Goal: Information Seeking & Learning: Learn about a topic

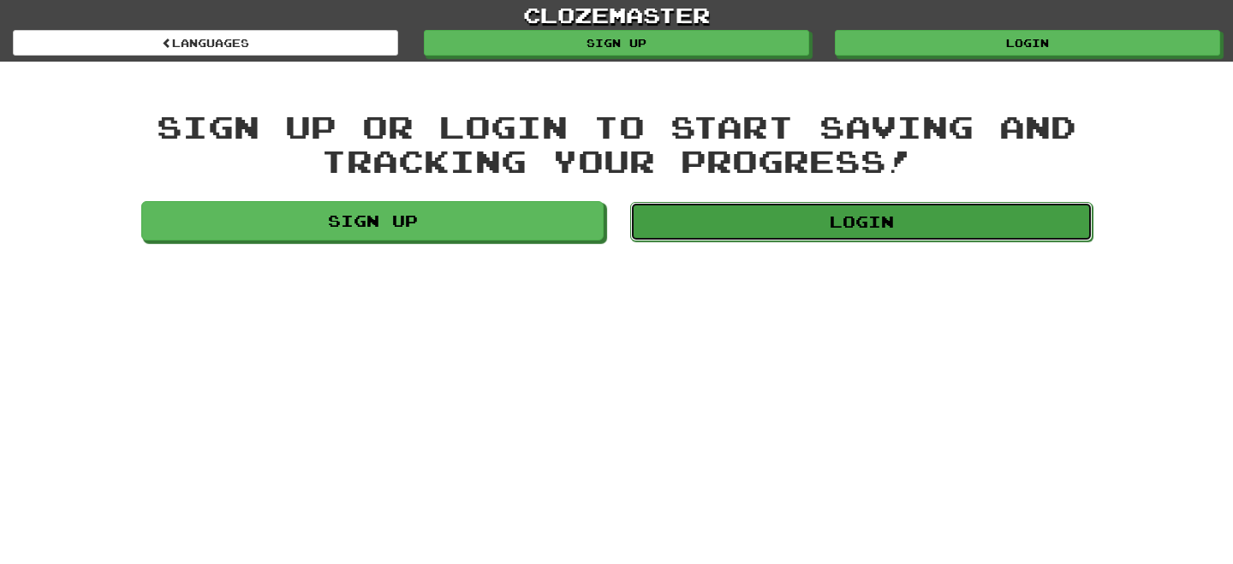
click at [770, 219] on link "Login" at bounding box center [861, 221] width 462 height 39
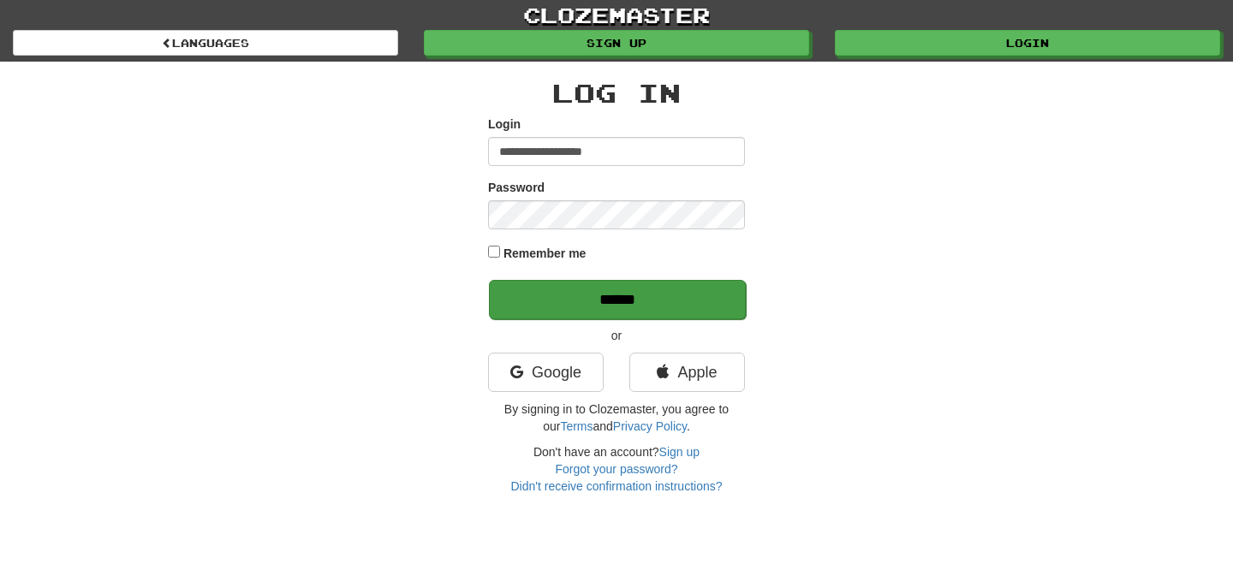
type input "**********"
click at [556, 304] on input "******" at bounding box center [617, 299] width 257 height 39
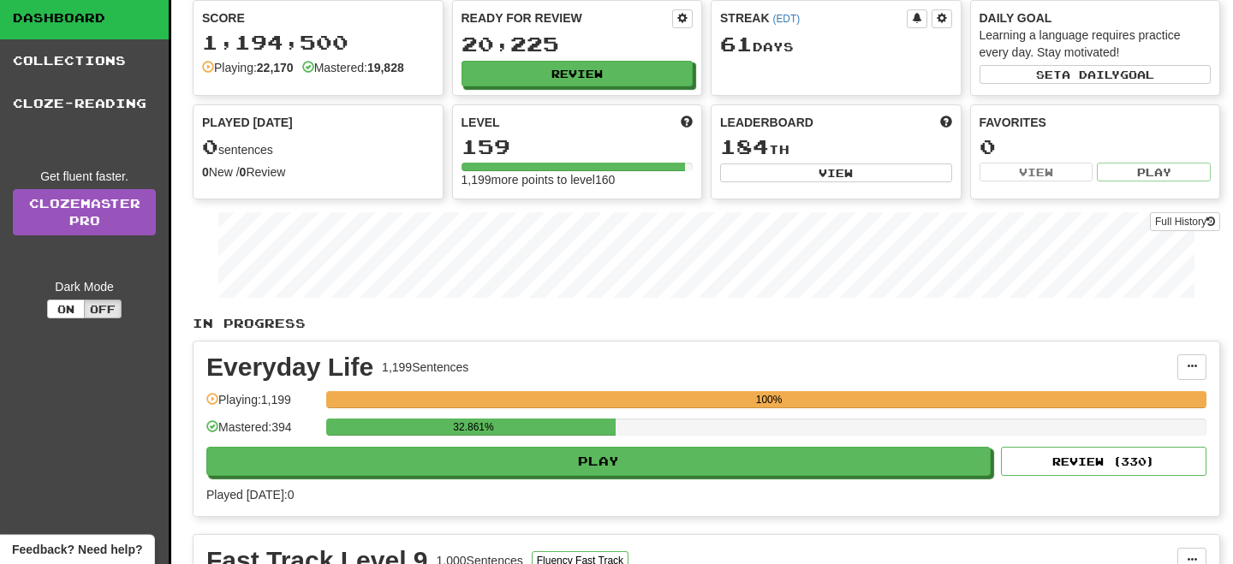
scroll to position [185, 0]
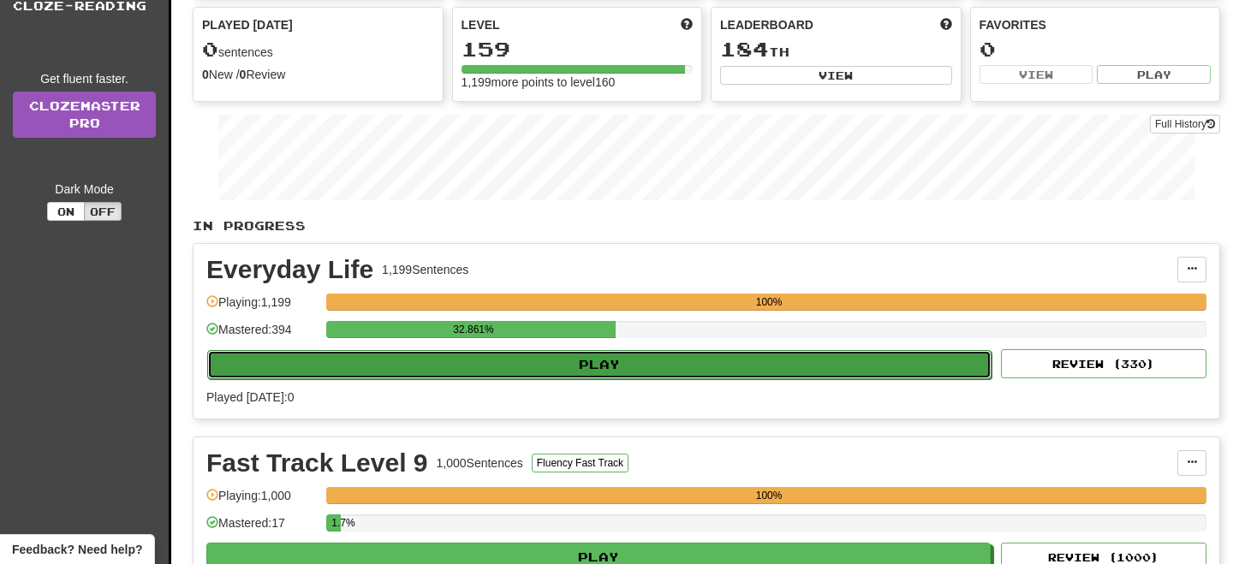
click at [636, 351] on button "Play" at bounding box center [599, 364] width 784 height 29
select select "**"
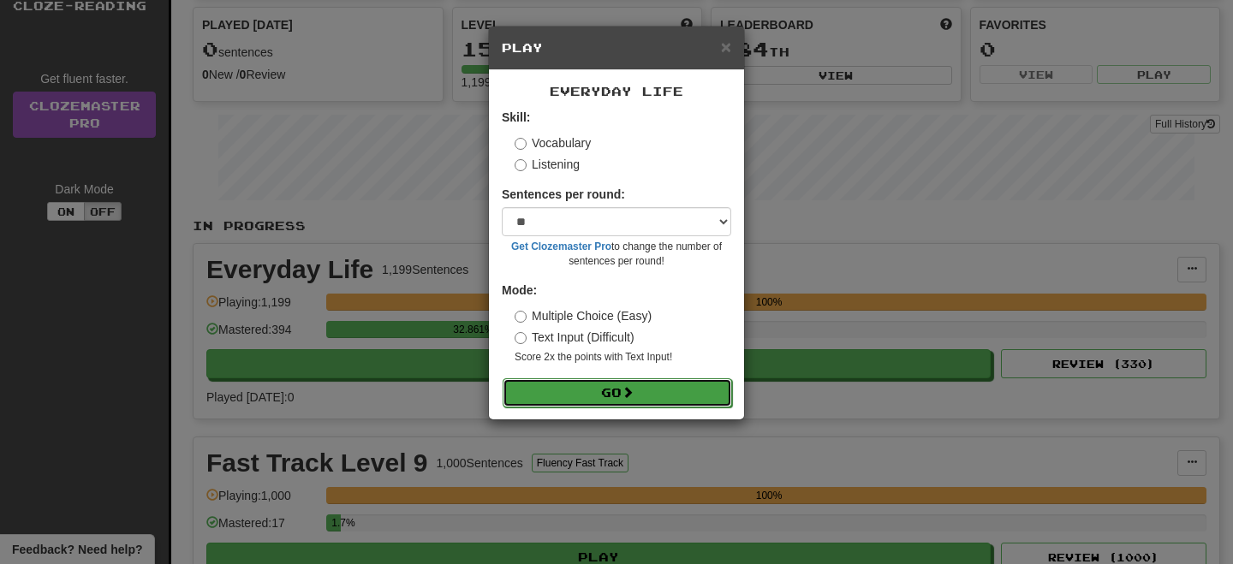
click at [690, 397] on button "Go" at bounding box center [616, 392] width 229 height 29
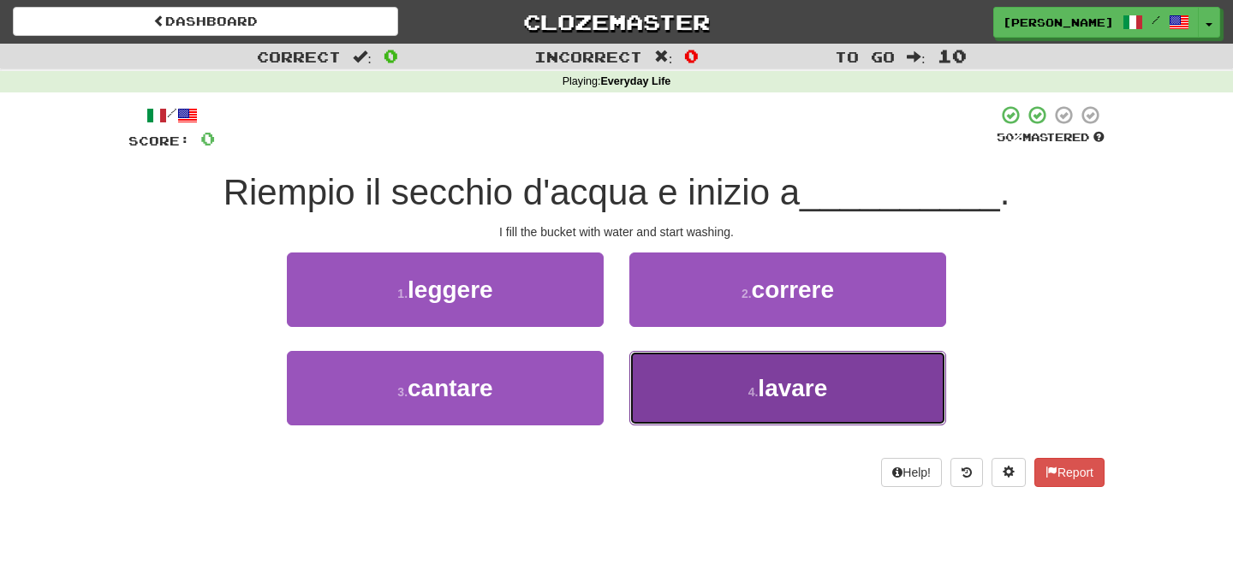
drag, startPoint x: 692, startPoint y: 401, endPoint x: 692, endPoint y: 391, distance: 10.3
click at [692, 398] on button "4 . lavare" at bounding box center [787, 388] width 317 height 74
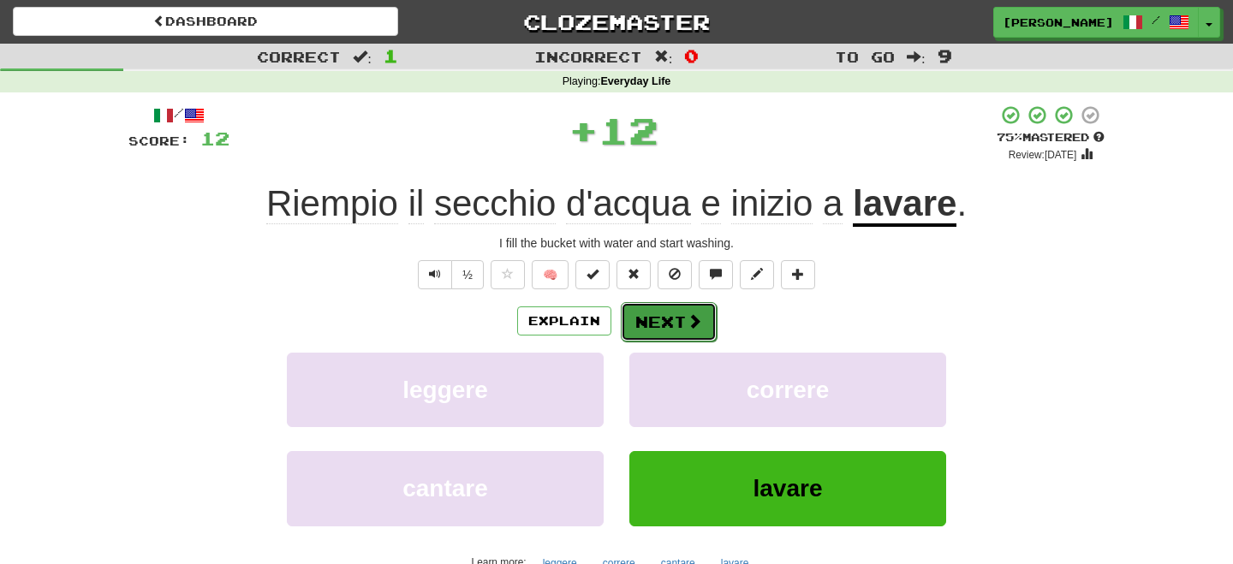
click at [655, 329] on button "Next" at bounding box center [669, 321] width 96 height 39
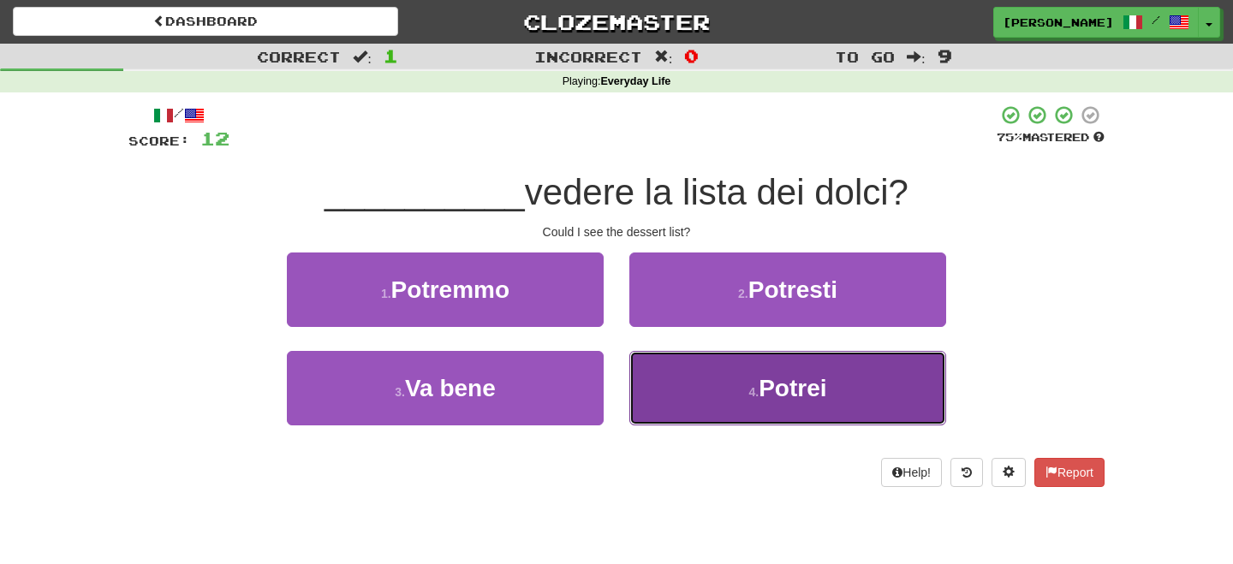
click at [698, 395] on button "4 . Potrei" at bounding box center [787, 388] width 317 height 74
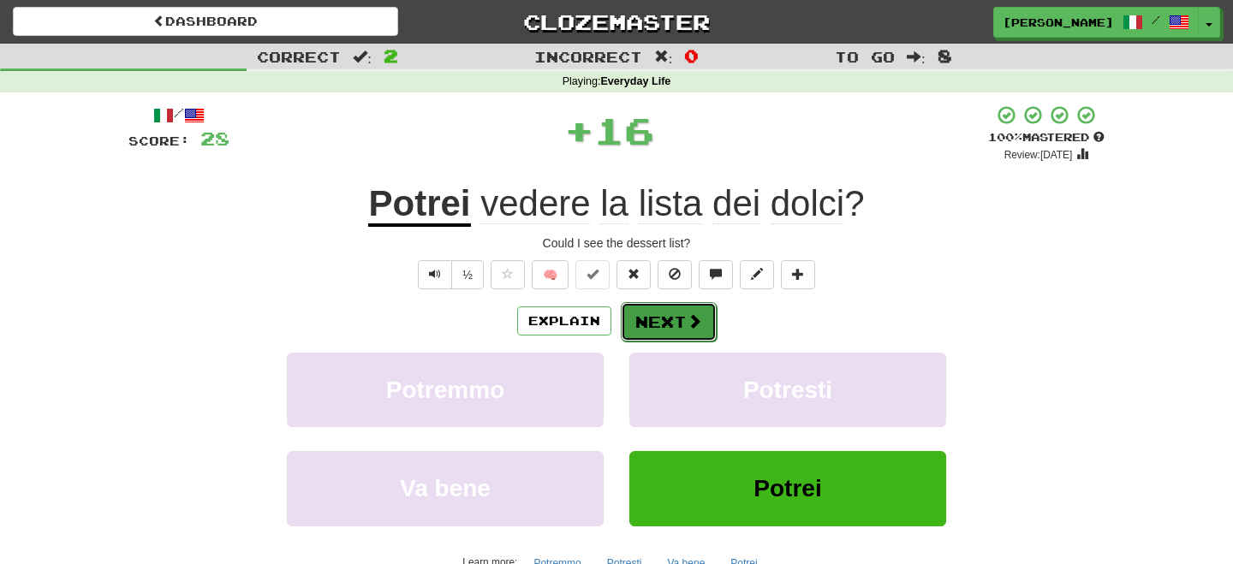
click at [643, 318] on button "Next" at bounding box center [669, 321] width 96 height 39
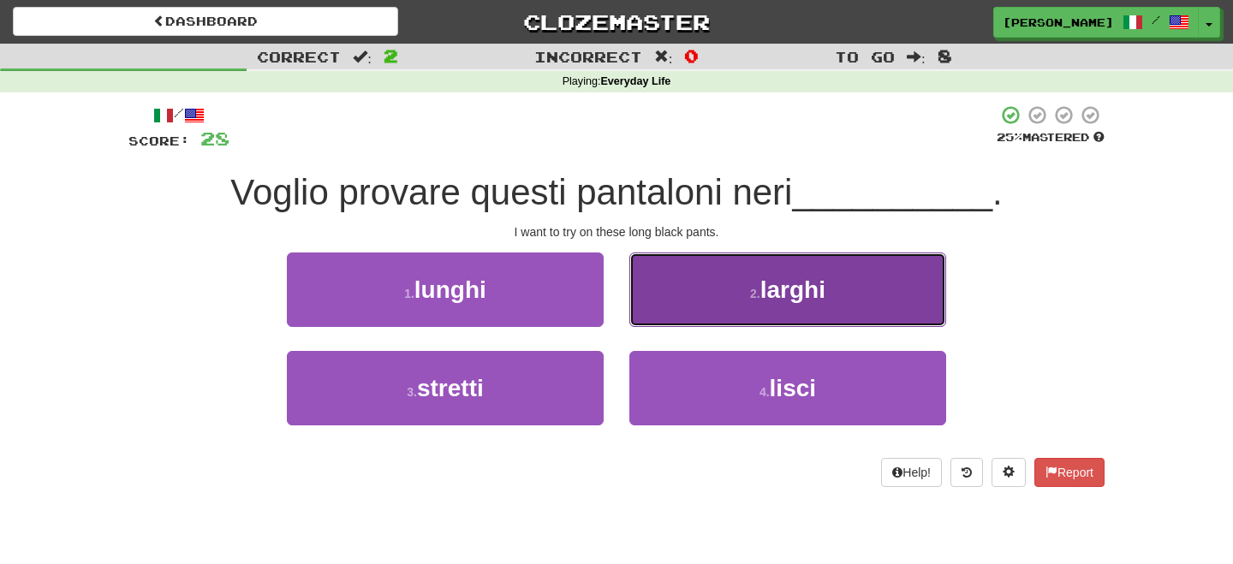
click at [670, 311] on button "2 . larghi" at bounding box center [787, 290] width 317 height 74
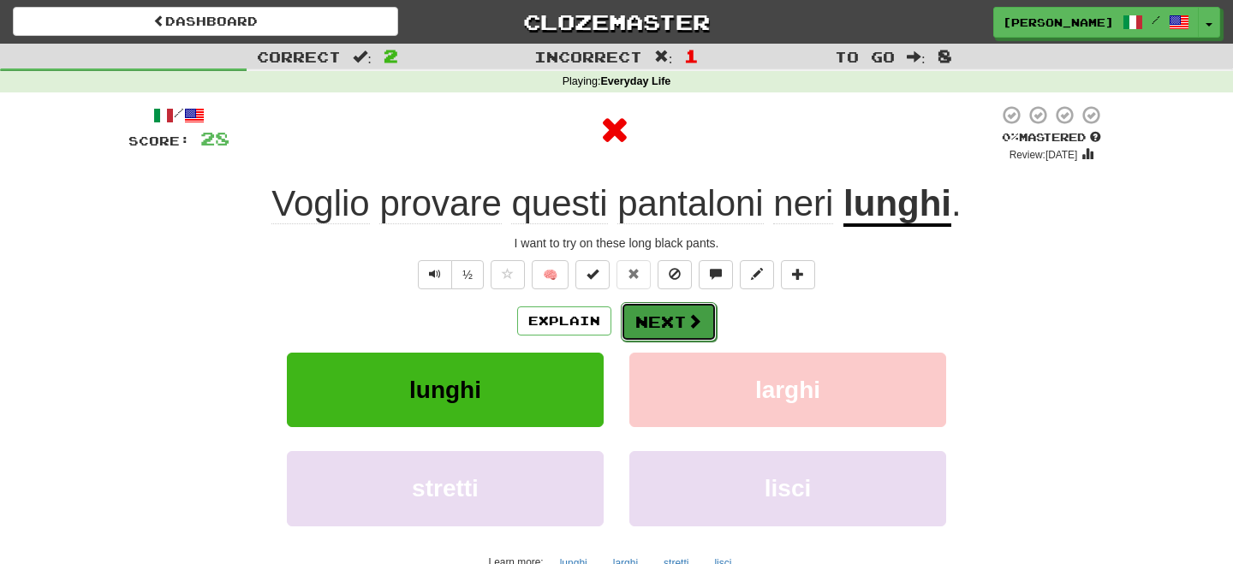
click at [660, 314] on button "Next" at bounding box center [669, 321] width 96 height 39
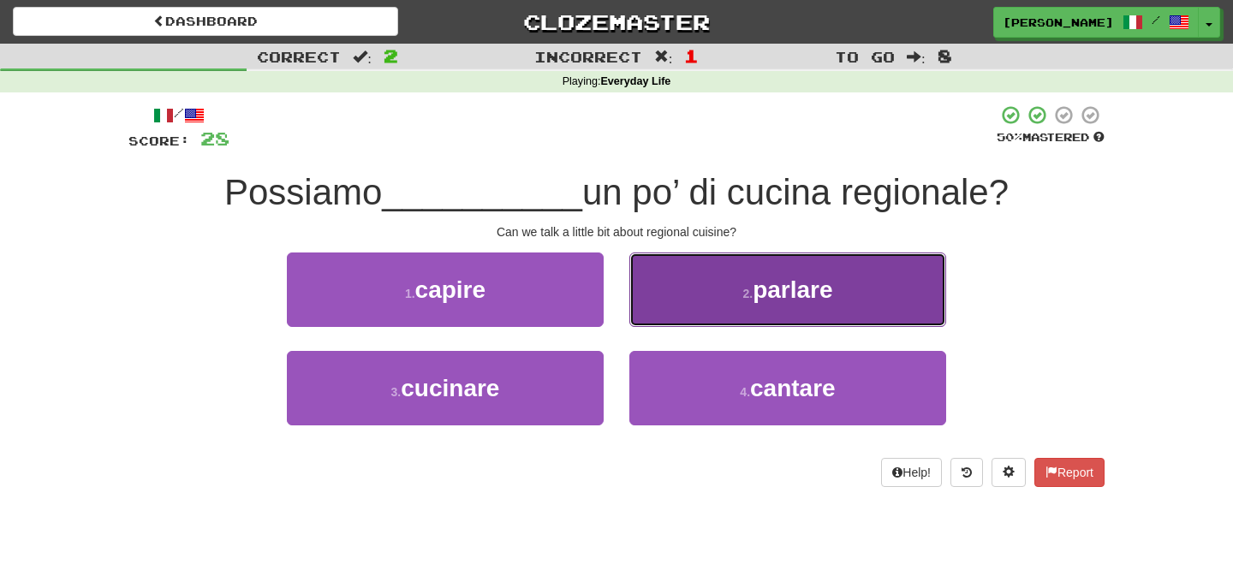
click at [674, 317] on button "2 . parlare" at bounding box center [787, 290] width 317 height 74
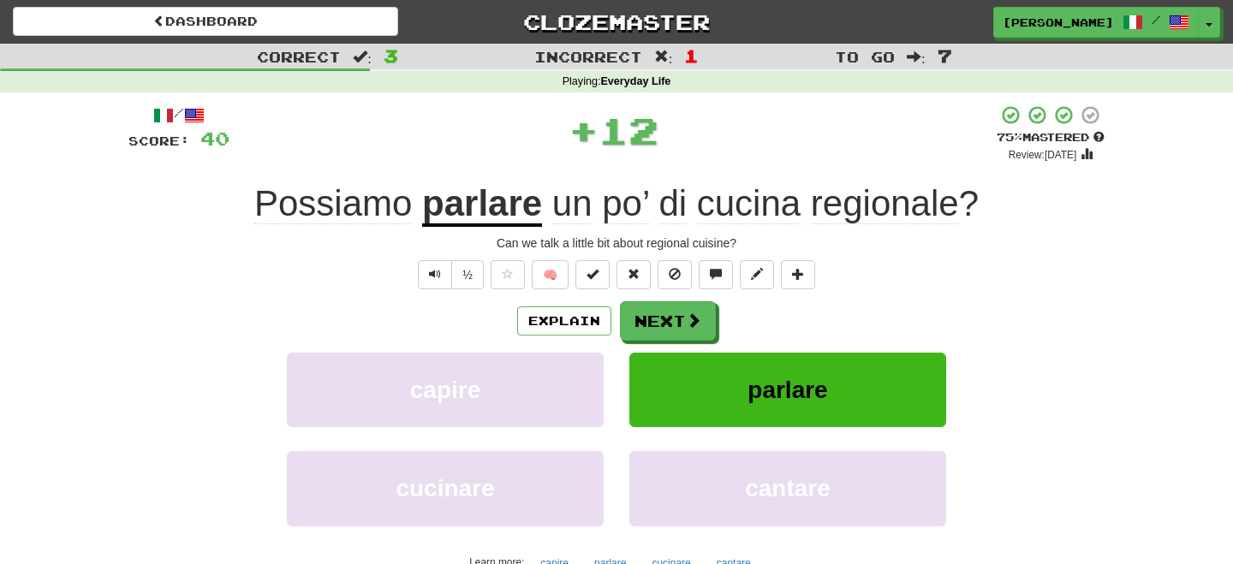
click at [655, 315] on button "Next" at bounding box center [668, 320] width 96 height 39
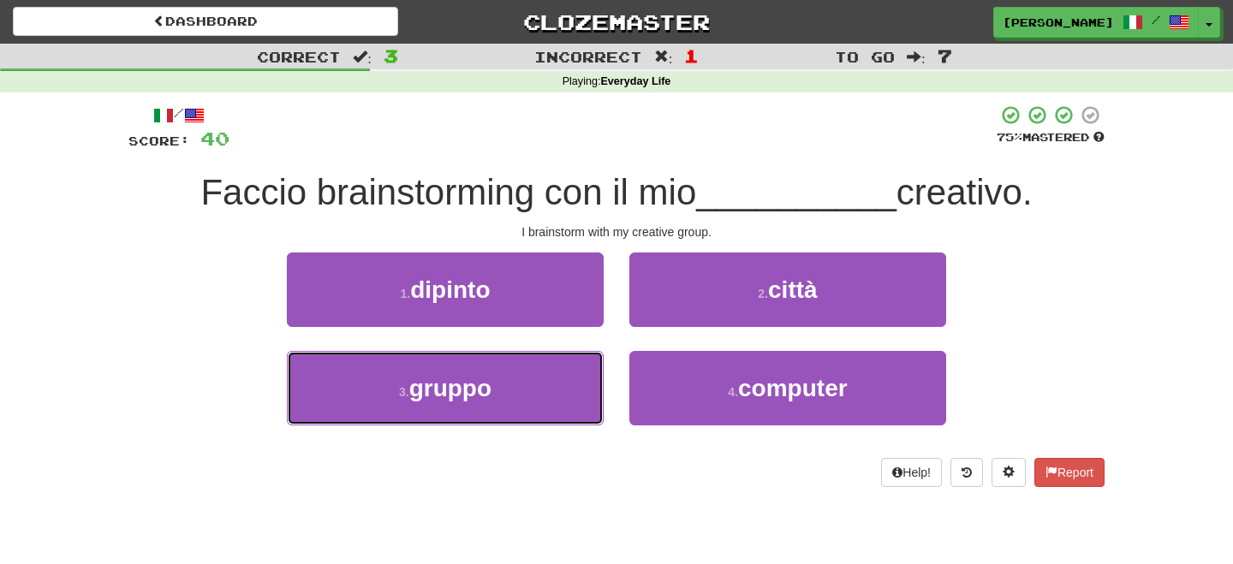
drag, startPoint x: 528, startPoint y: 383, endPoint x: 599, endPoint y: 346, distance: 80.4
click at [534, 380] on button "3 . gruppo" at bounding box center [445, 388] width 317 height 74
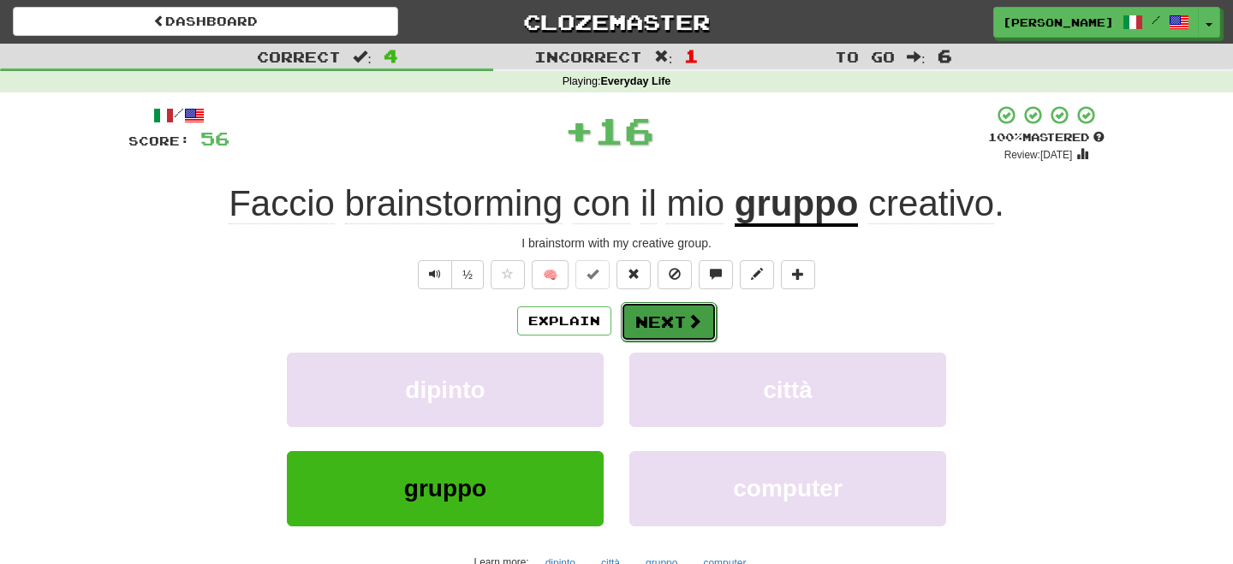
click at [662, 322] on button "Next" at bounding box center [669, 321] width 96 height 39
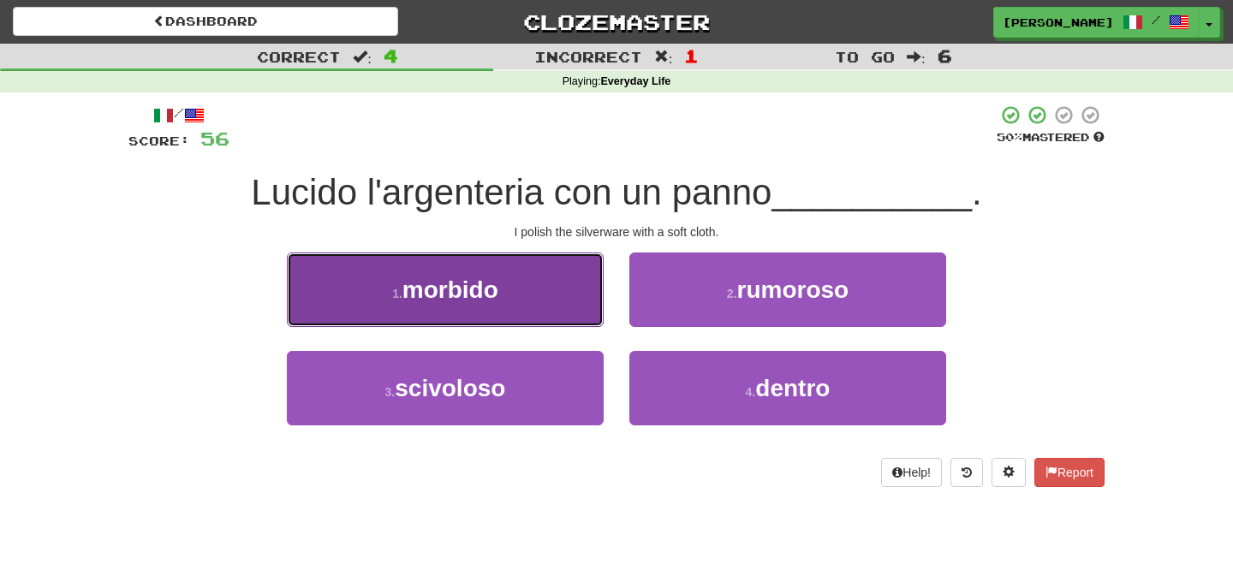
click at [540, 313] on button "1 . morbido" at bounding box center [445, 290] width 317 height 74
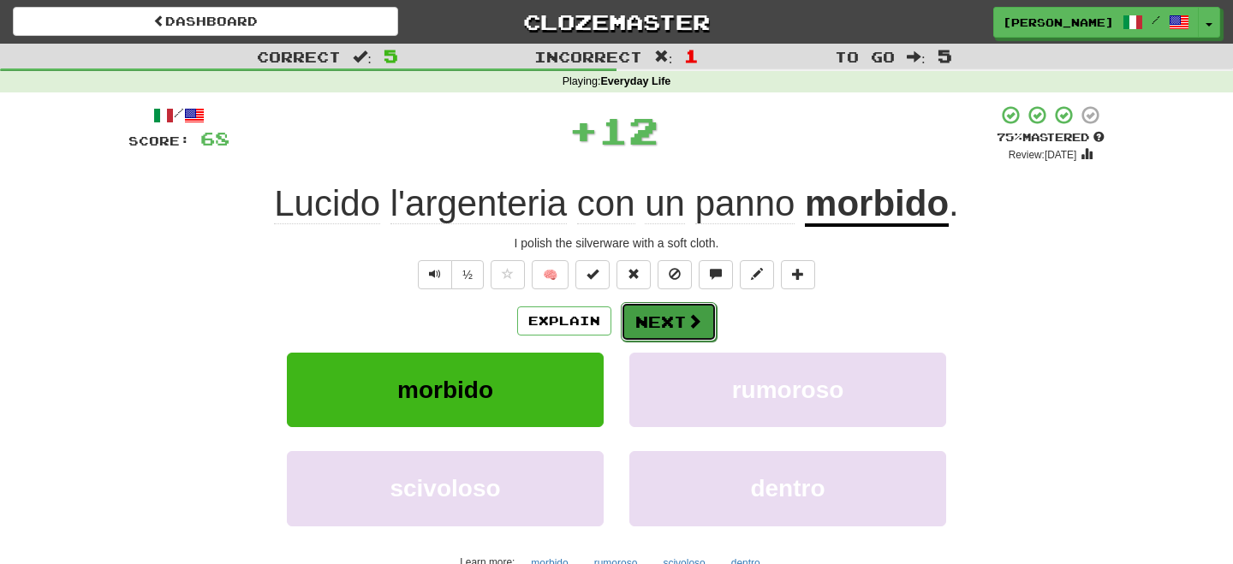
click at [644, 325] on button "Next" at bounding box center [669, 321] width 96 height 39
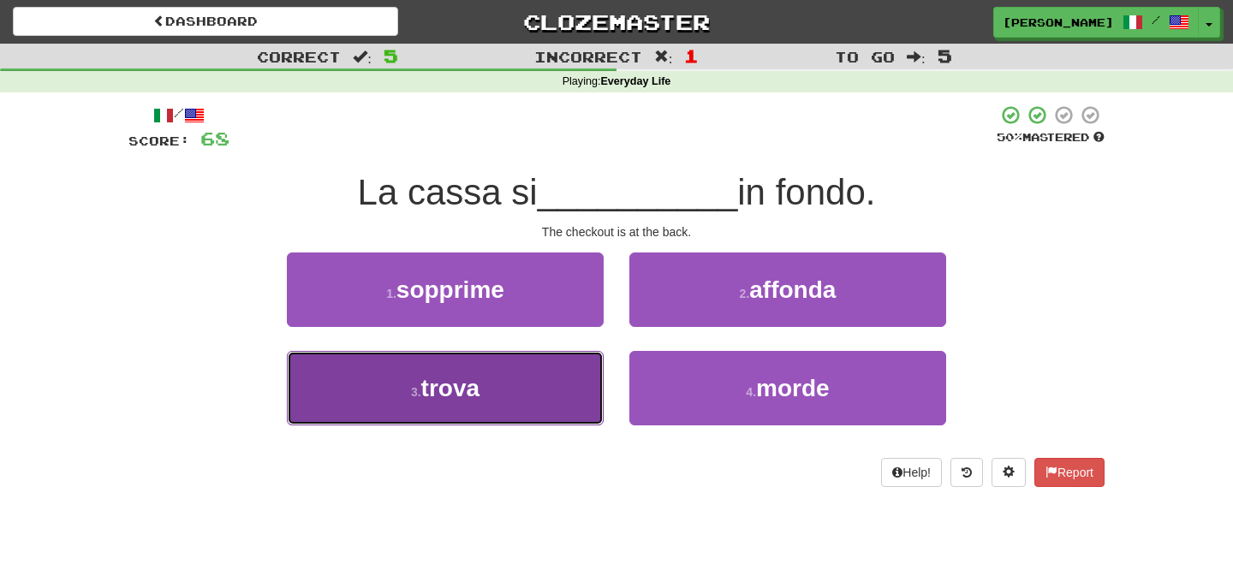
drag, startPoint x: 553, startPoint y: 374, endPoint x: 573, endPoint y: 365, distance: 22.3
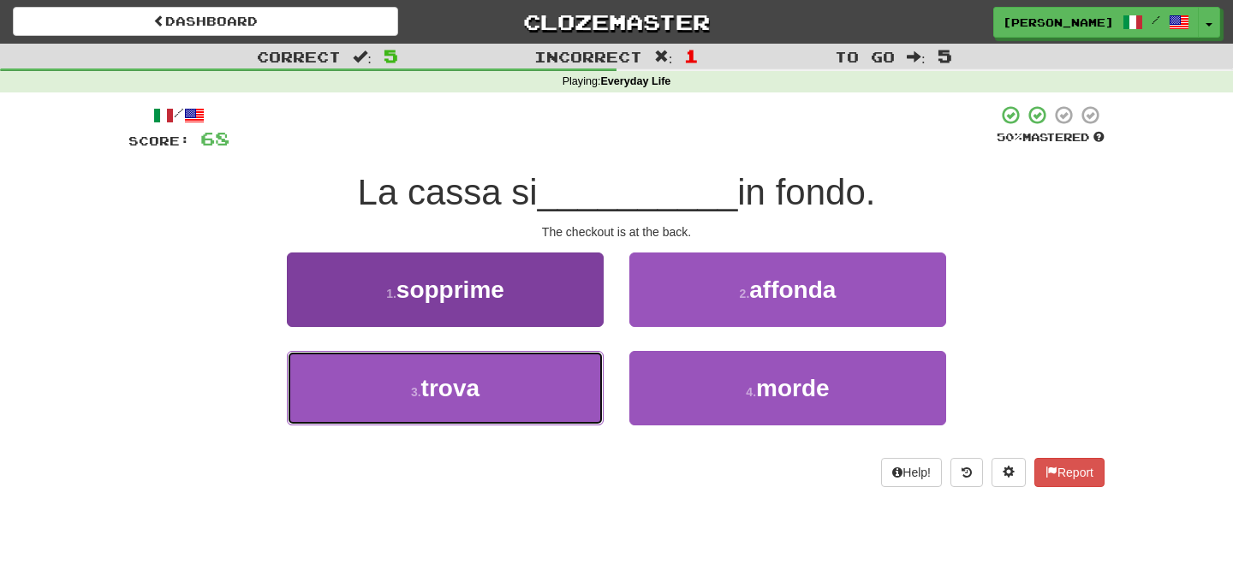
click at [555, 374] on button "3 . trova" at bounding box center [445, 388] width 317 height 74
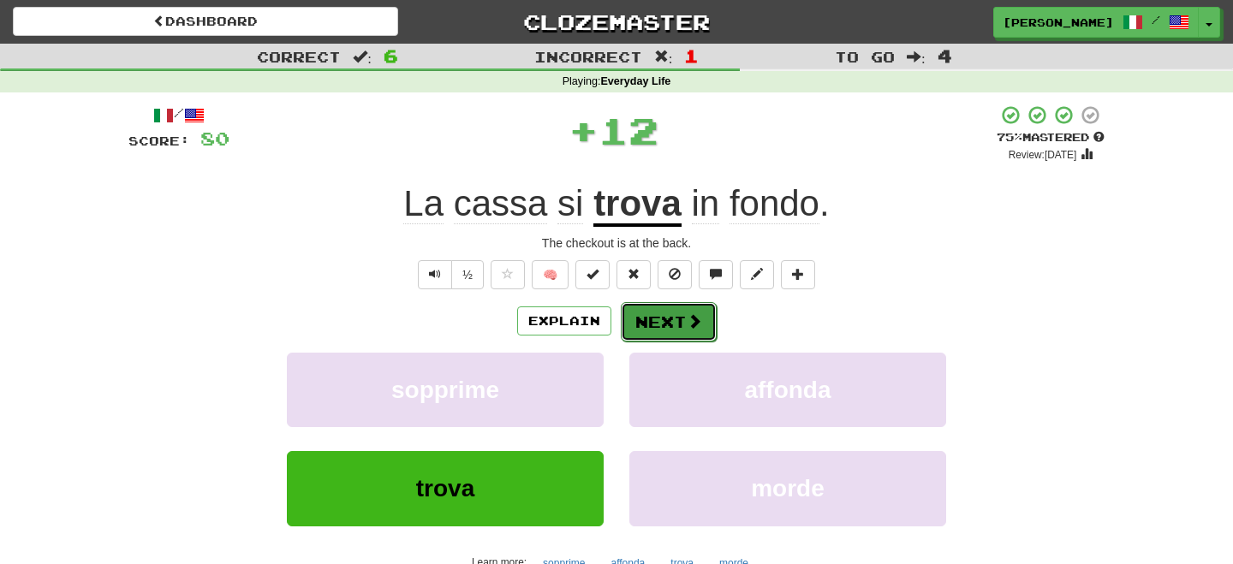
click at [667, 312] on button "Next" at bounding box center [669, 321] width 96 height 39
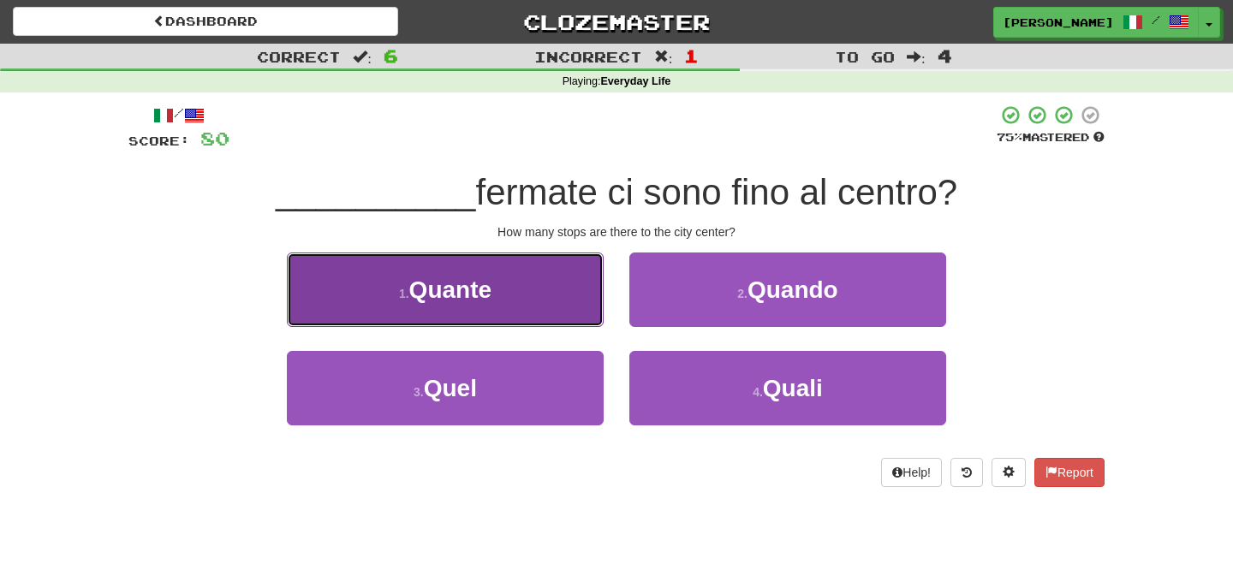
drag, startPoint x: 475, startPoint y: 304, endPoint x: 498, endPoint y: 309, distance: 23.7
click at [498, 309] on button "1 . Quante" at bounding box center [445, 290] width 317 height 74
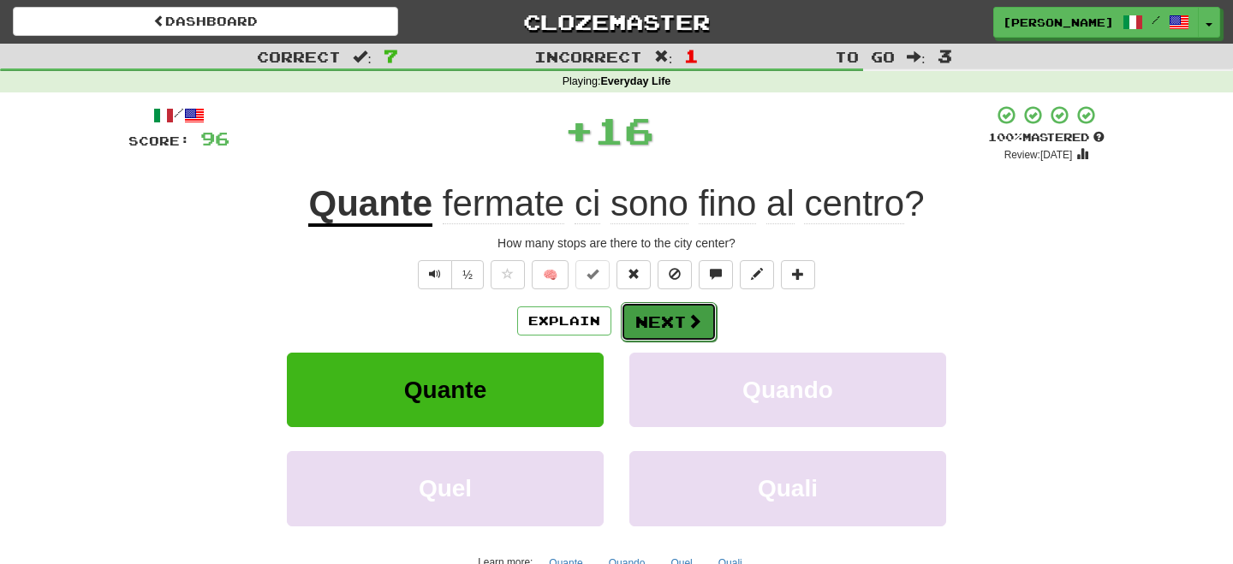
click at [677, 333] on button "Next" at bounding box center [669, 321] width 96 height 39
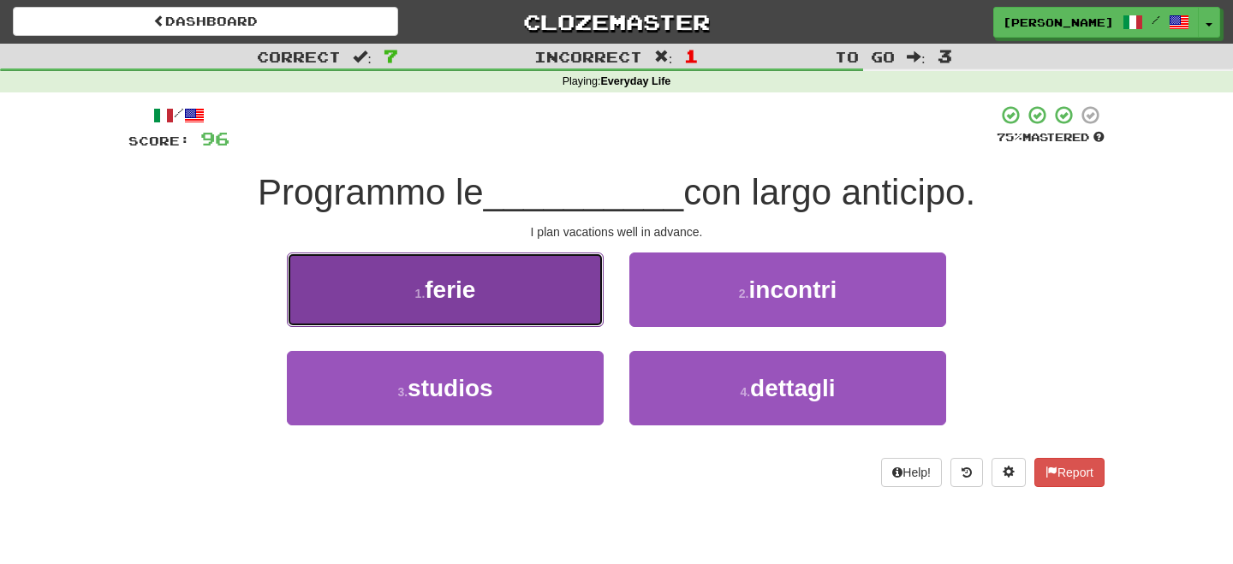
click at [524, 318] on button "1 . ferie" at bounding box center [445, 290] width 317 height 74
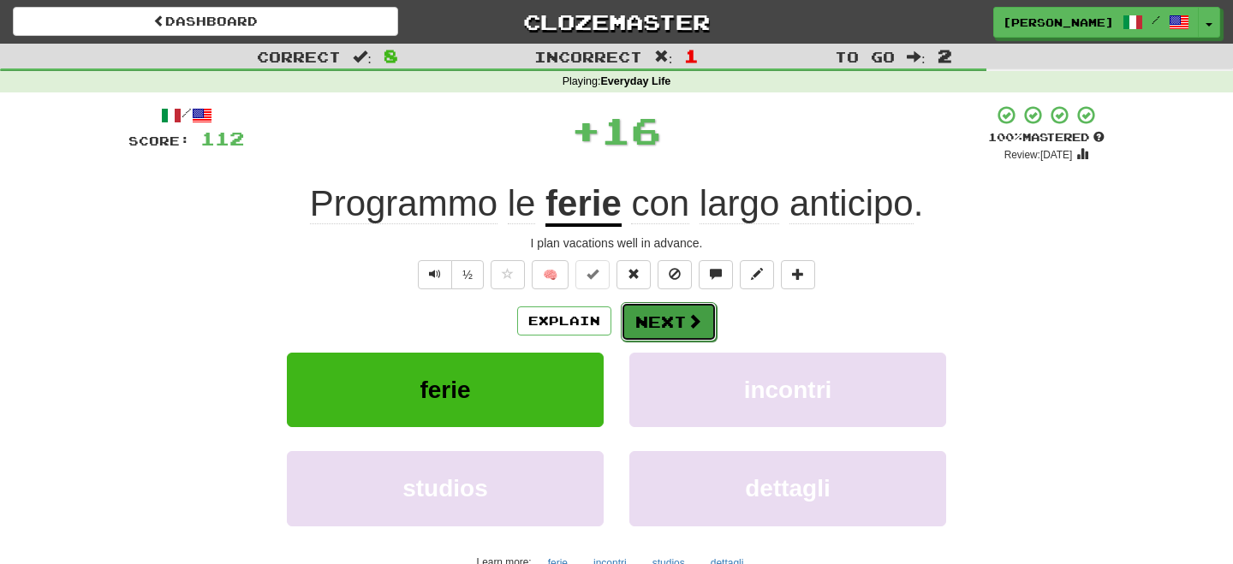
click at [651, 324] on button "Next" at bounding box center [669, 321] width 96 height 39
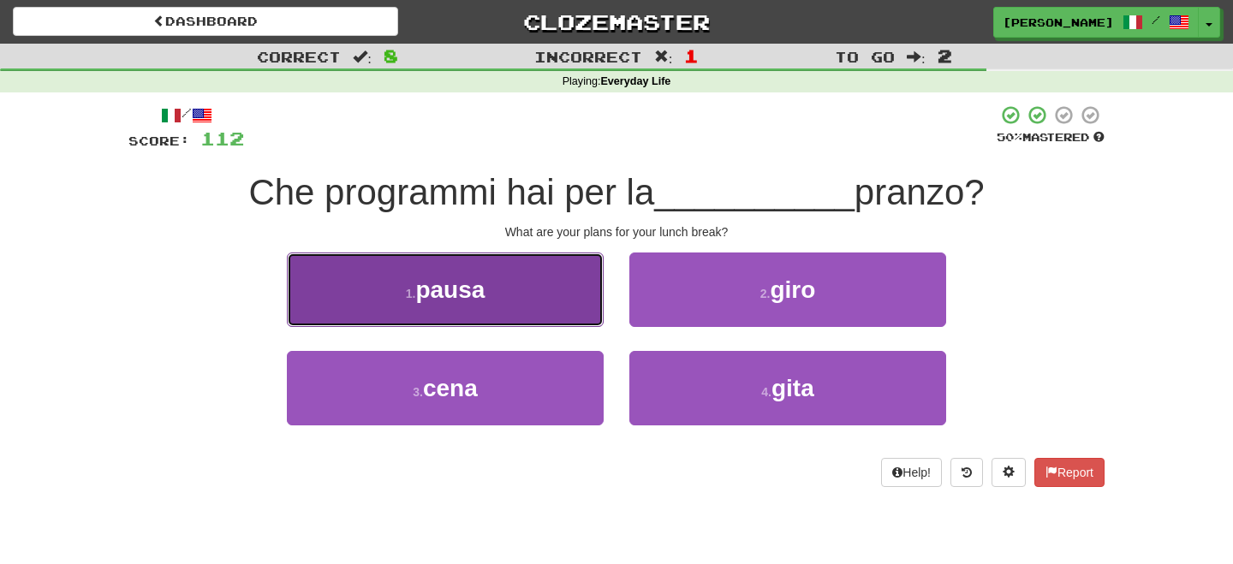
drag, startPoint x: 502, startPoint y: 304, endPoint x: 514, endPoint y: 305, distance: 12.0
click at [508, 305] on button "1 . pausa" at bounding box center [445, 290] width 317 height 74
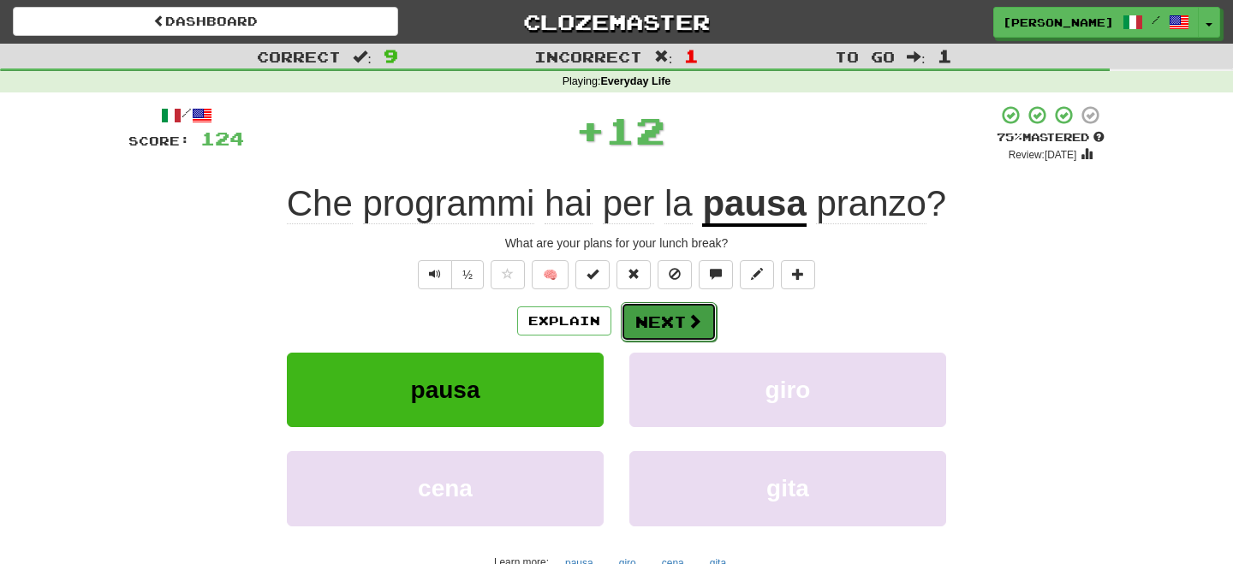
click at [669, 320] on button "Next" at bounding box center [669, 321] width 96 height 39
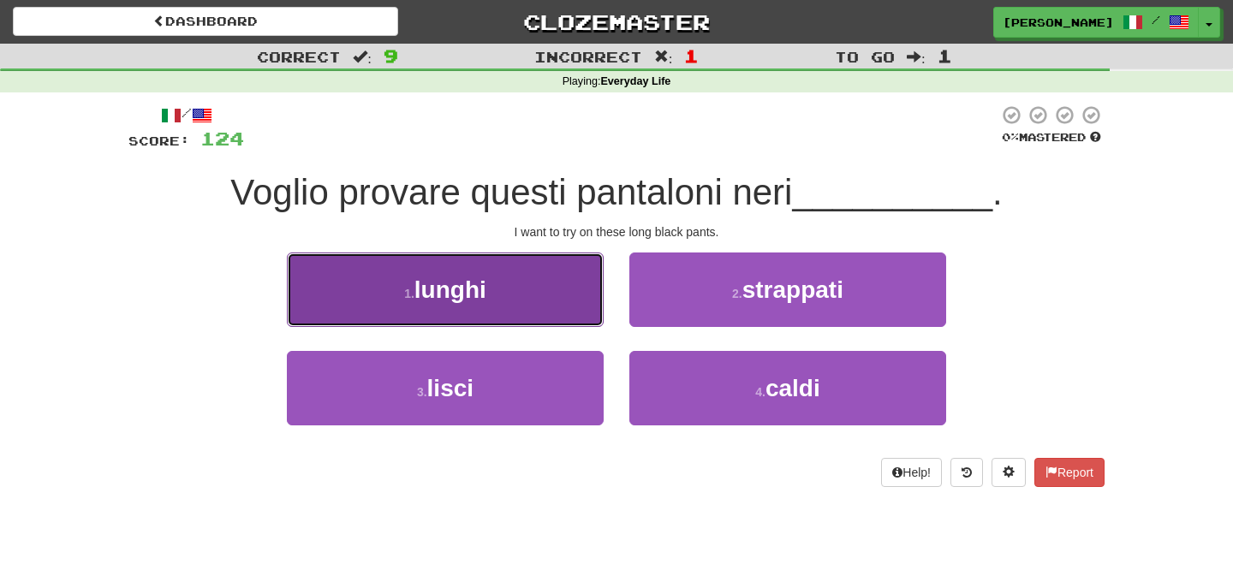
click at [495, 304] on button "1 . lunghi" at bounding box center [445, 290] width 317 height 74
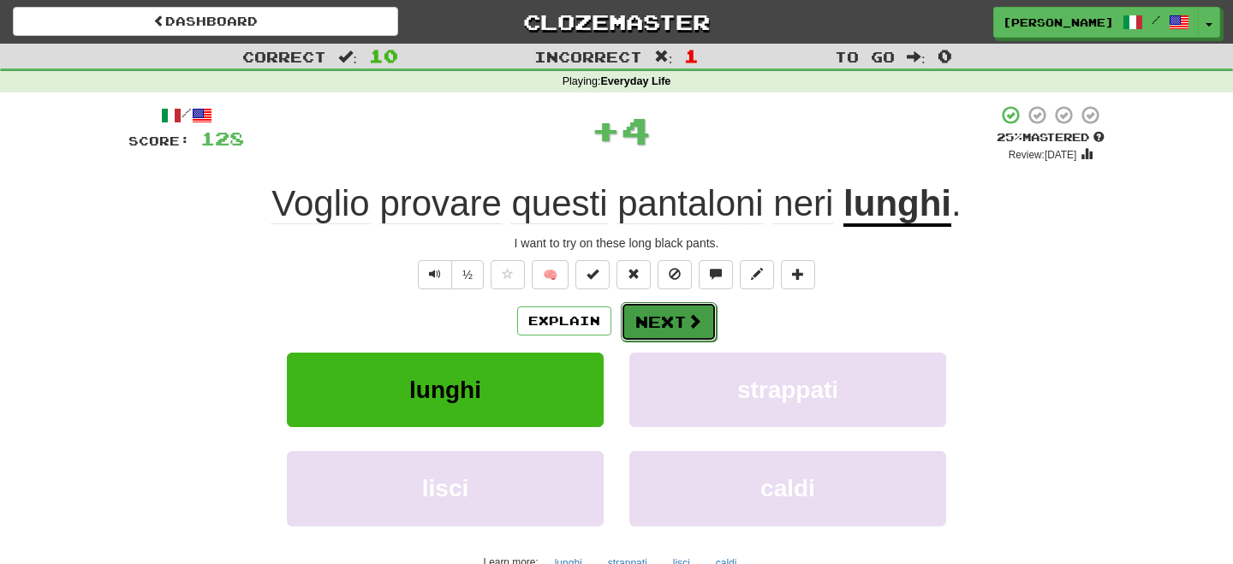
click at [644, 323] on button "Next" at bounding box center [669, 321] width 96 height 39
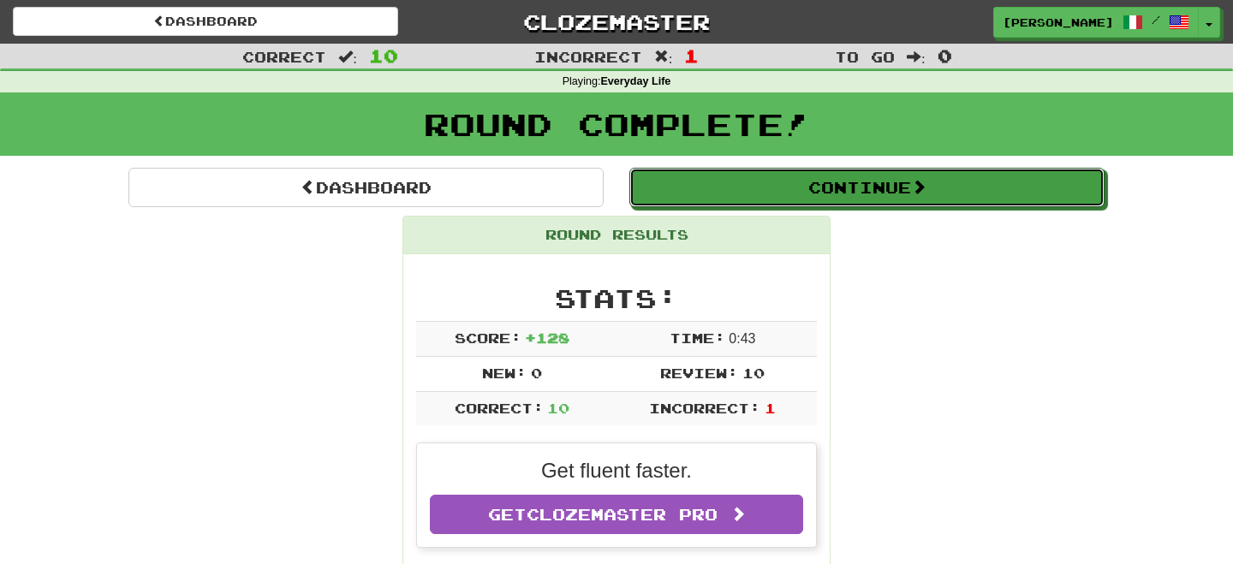
drag, startPoint x: 686, startPoint y: 197, endPoint x: 691, endPoint y: 210, distance: 13.5
click at [686, 199] on button "Continue" at bounding box center [866, 187] width 475 height 39
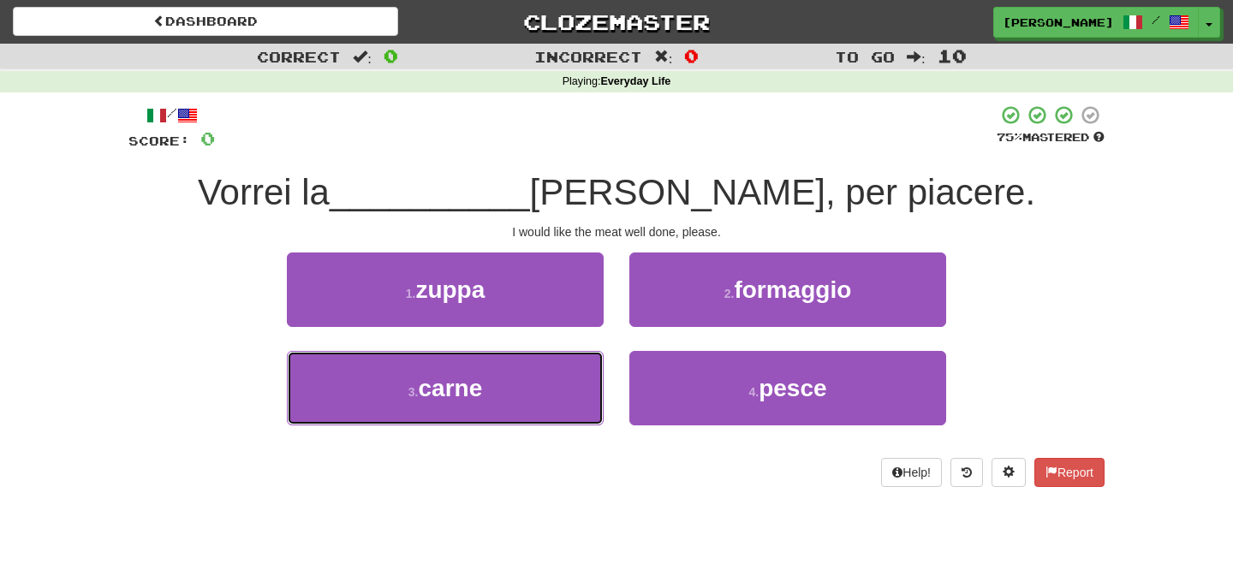
drag, startPoint x: 437, startPoint y: 373, endPoint x: 546, endPoint y: 342, distance: 113.8
click at [460, 371] on button "3 . carne" at bounding box center [445, 388] width 317 height 74
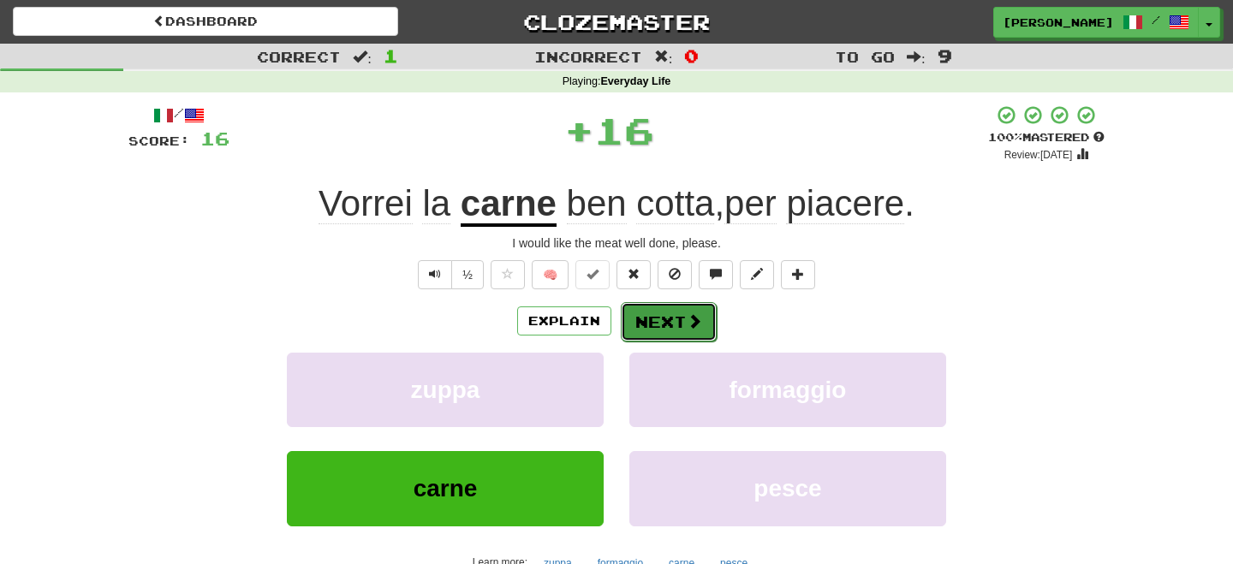
click at [645, 326] on button "Next" at bounding box center [669, 321] width 96 height 39
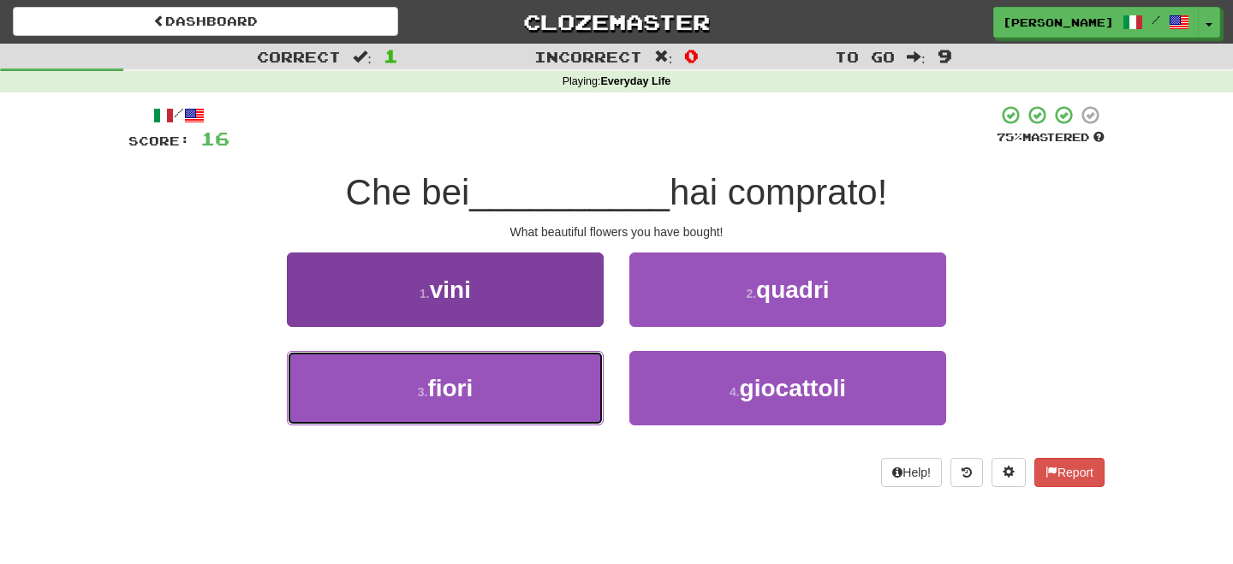
drag, startPoint x: 515, startPoint y: 382, endPoint x: 559, endPoint y: 359, distance: 49.4
click at [530, 382] on button "3 . fiori" at bounding box center [445, 388] width 317 height 74
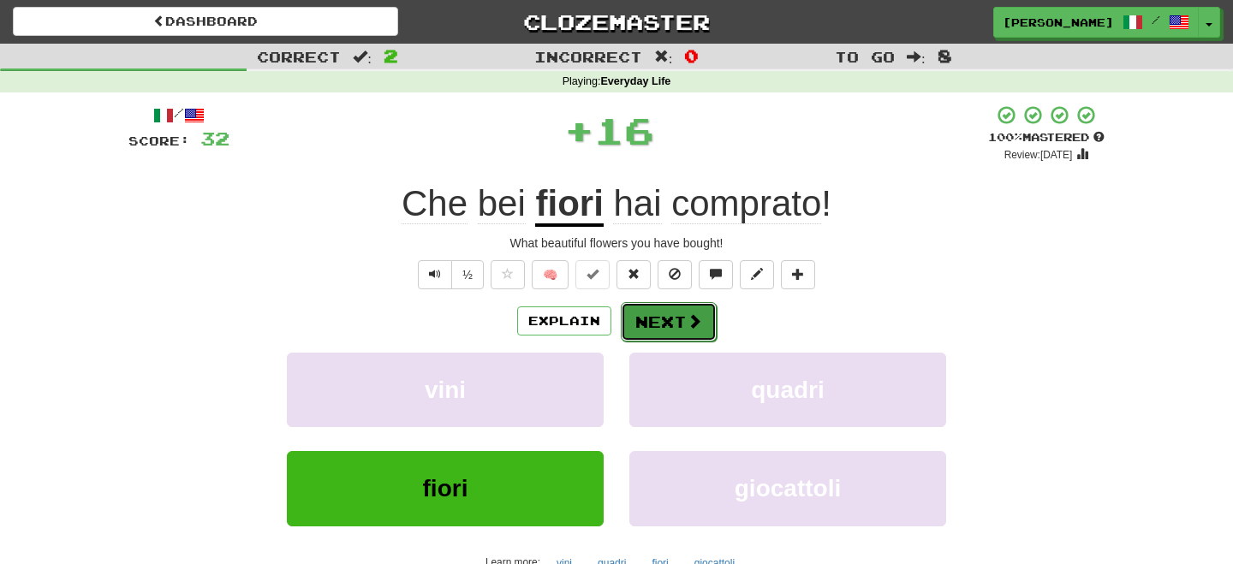
click at [648, 320] on button "Next" at bounding box center [669, 321] width 96 height 39
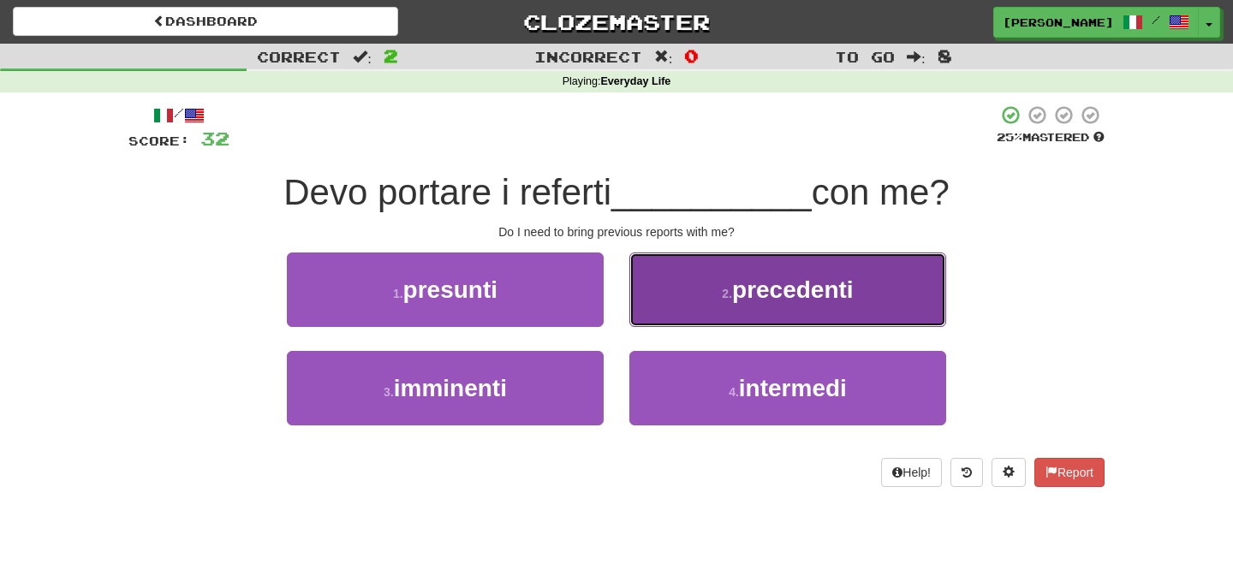
click at [683, 303] on button "2 . precedenti" at bounding box center [787, 290] width 317 height 74
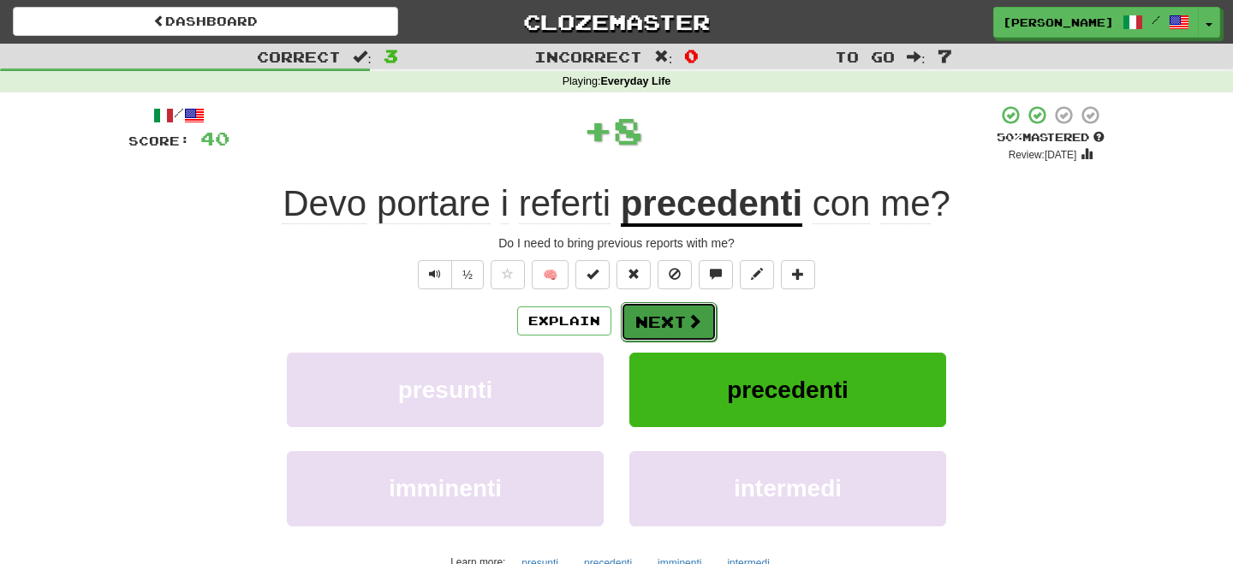
click at [654, 310] on button "Next" at bounding box center [669, 321] width 96 height 39
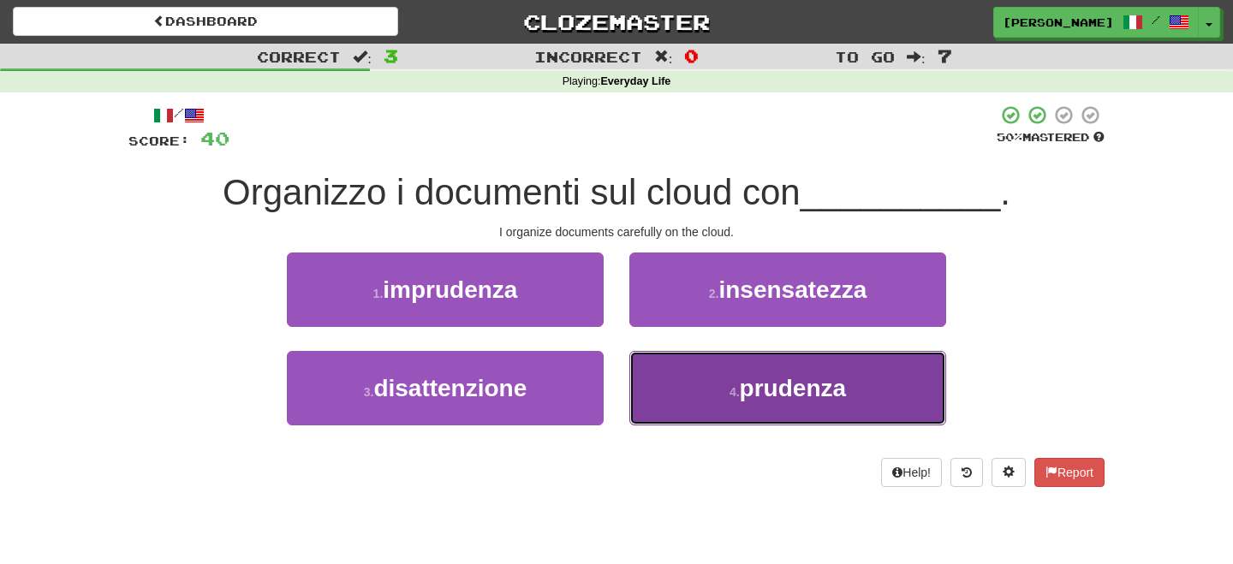
drag, startPoint x: 734, startPoint y: 395, endPoint x: 728, endPoint y: 386, distance: 11.2
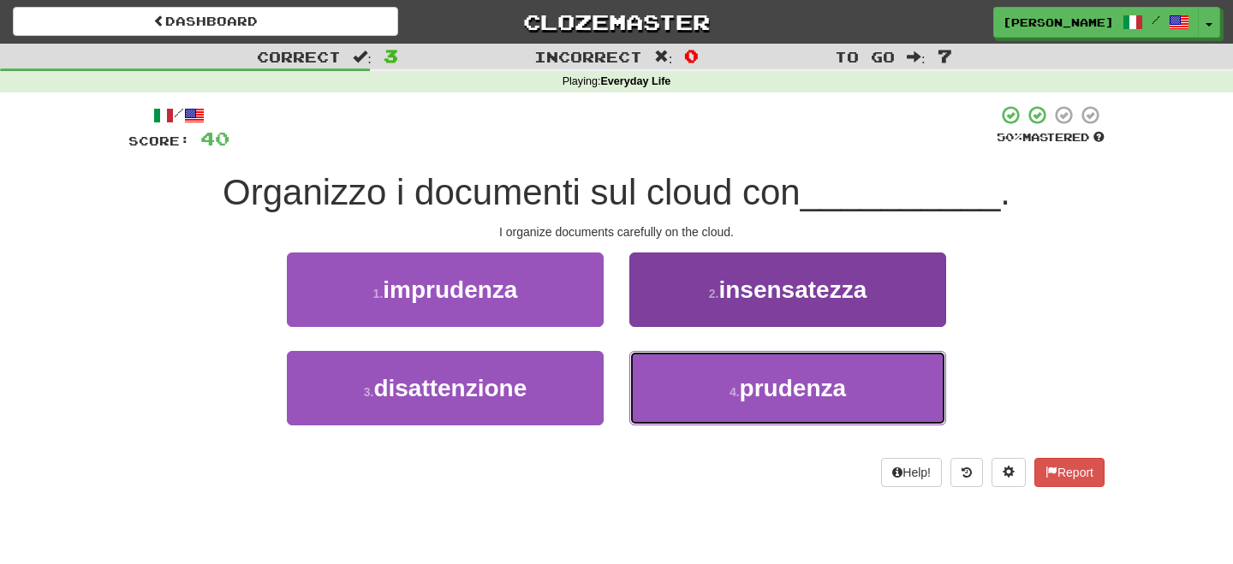
click at [734, 395] on small "4 ." at bounding box center [734, 392] width 10 height 14
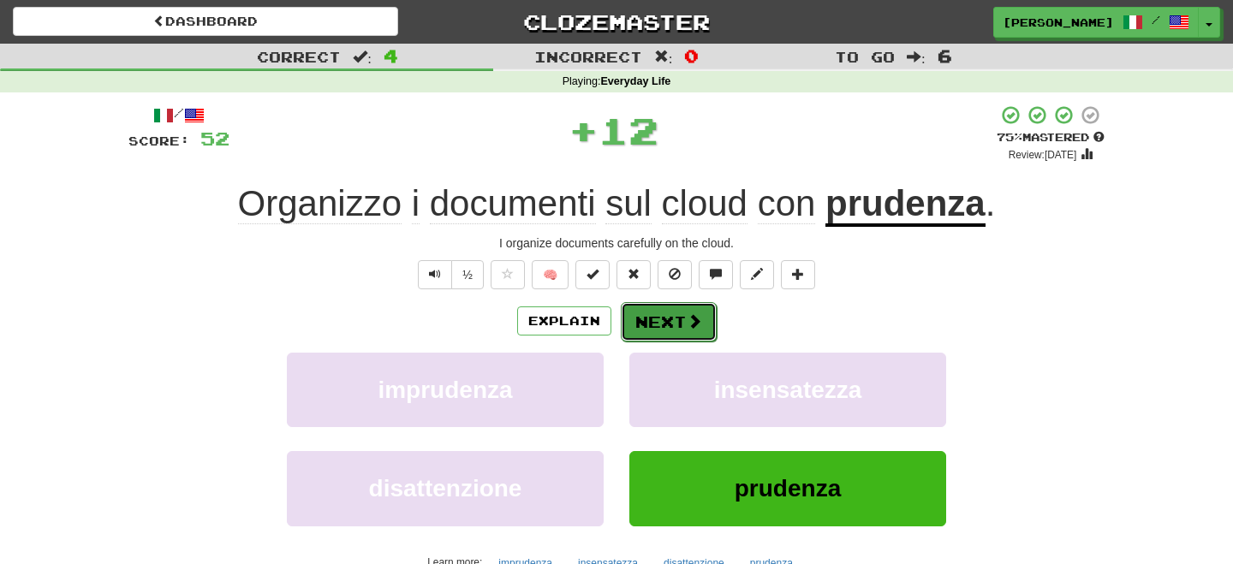
click at [682, 315] on button "Next" at bounding box center [669, 321] width 96 height 39
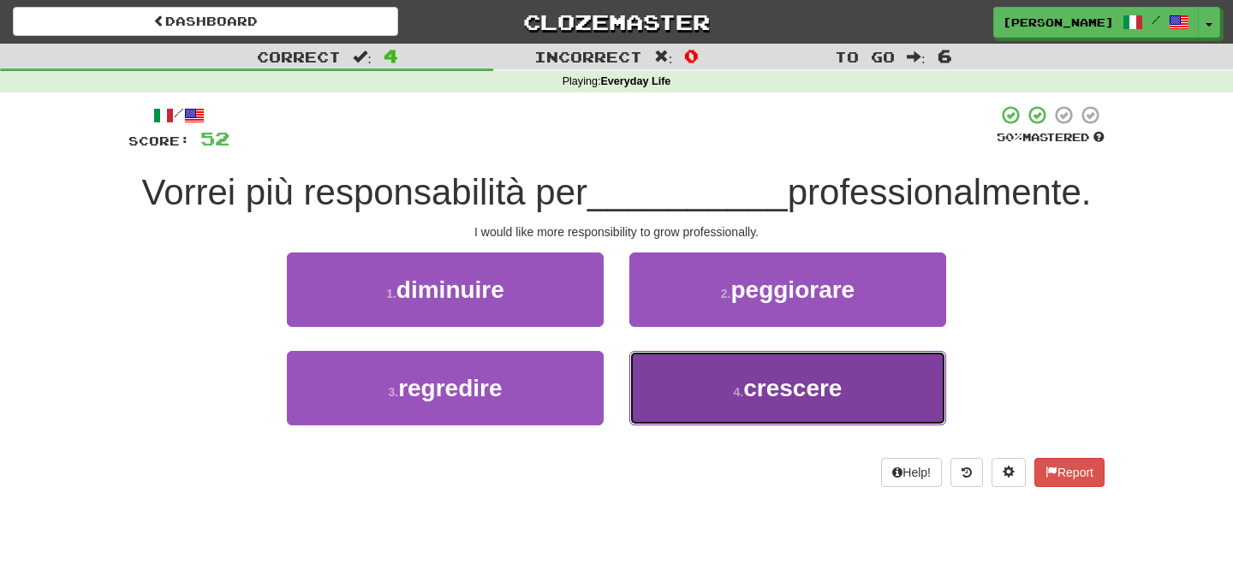
drag, startPoint x: 705, startPoint y: 394, endPoint x: 704, endPoint y: 382, distance: 12.0
click at [705, 386] on button "4 . crescere" at bounding box center [787, 388] width 317 height 74
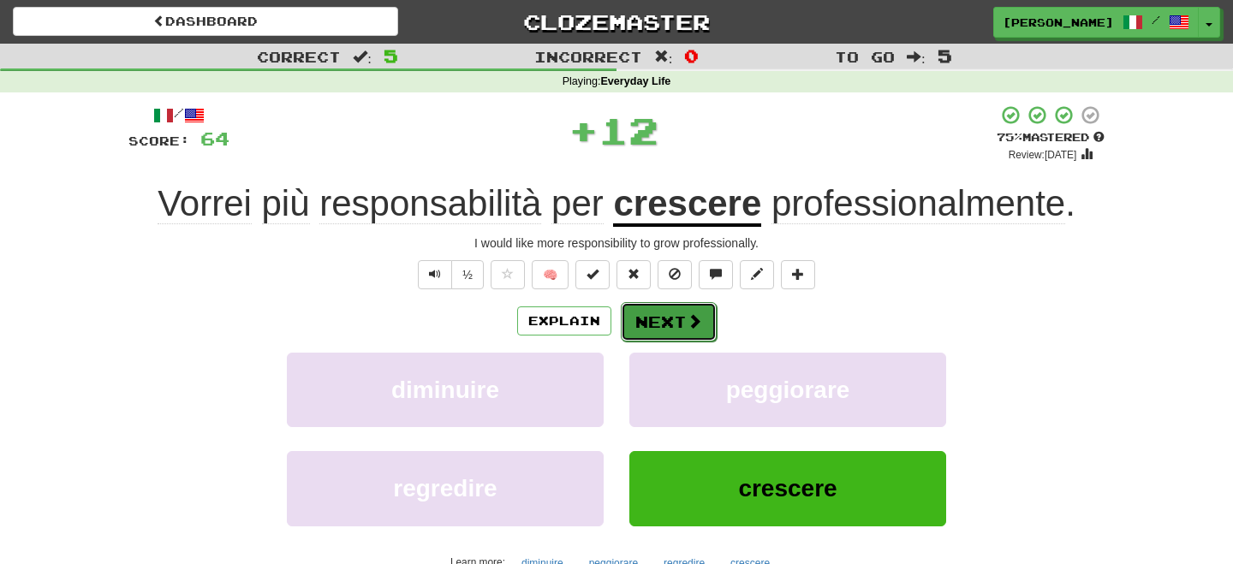
click at [679, 312] on button "Next" at bounding box center [669, 321] width 96 height 39
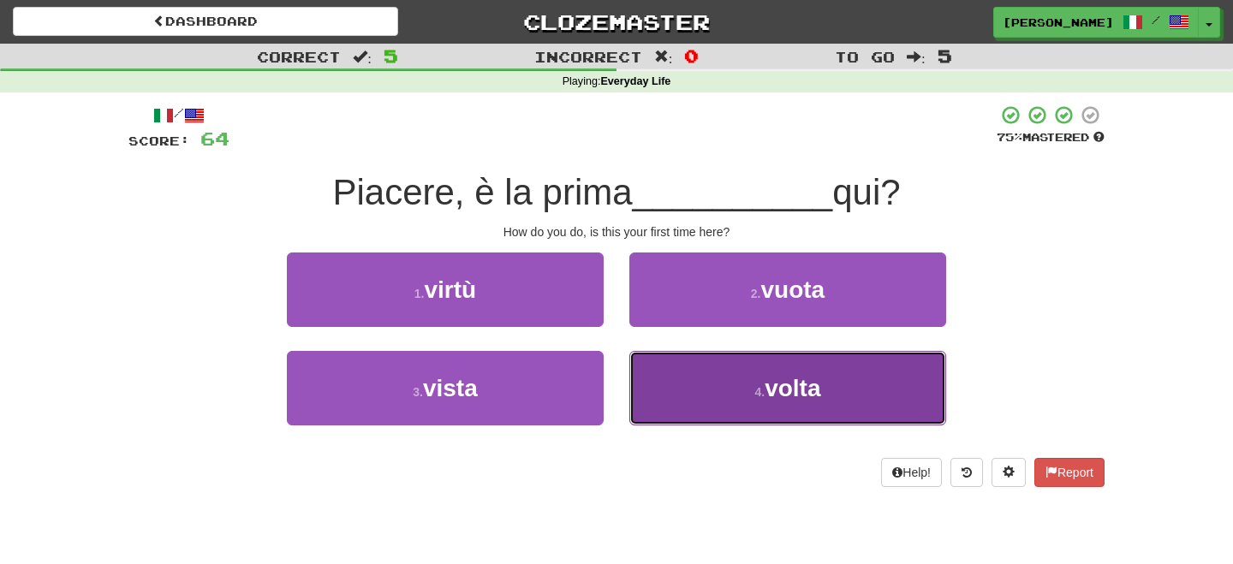
click at [752, 405] on button "4 . volta" at bounding box center [787, 388] width 317 height 74
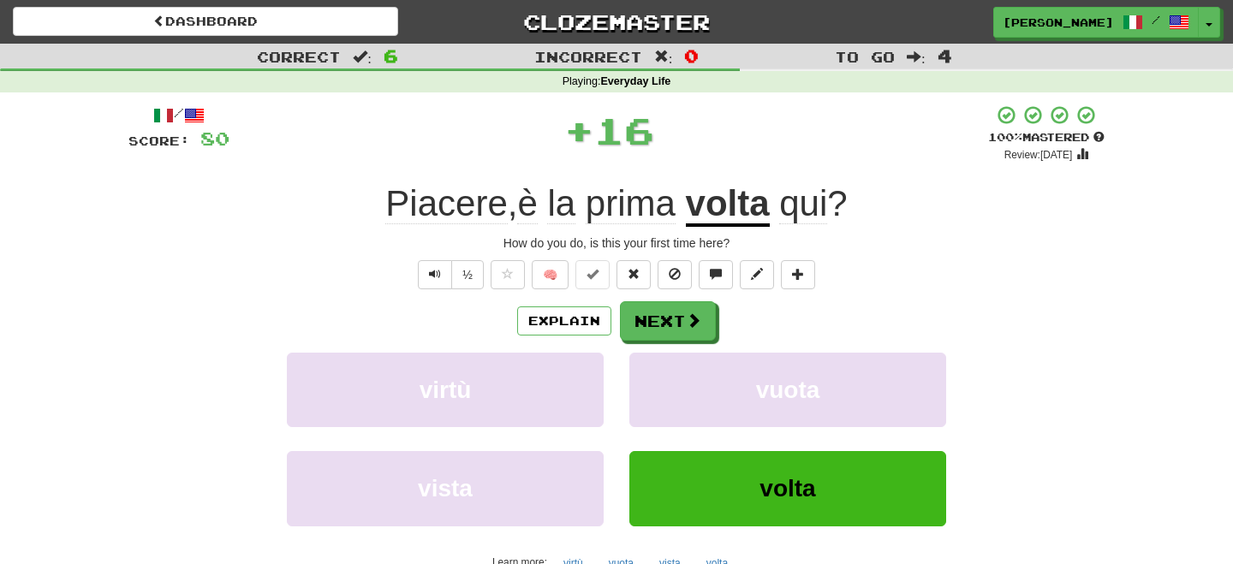
click at [708, 343] on div "Explain Next virtù vuota vista volta Learn more: virtù vuota vista volta" at bounding box center [616, 438] width 976 height 275
click at [674, 319] on button "Next" at bounding box center [669, 321] width 96 height 39
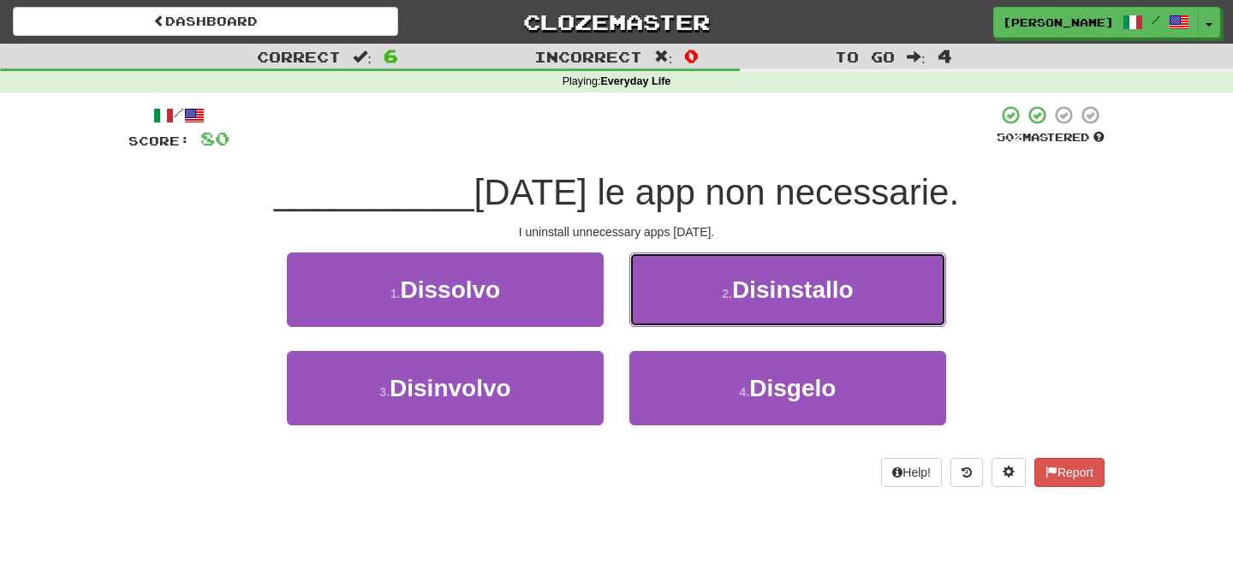
drag, startPoint x: 771, startPoint y: 303, endPoint x: 736, endPoint y: 300, distance: 35.2
click at [770, 303] on span "Disinstallo" at bounding box center [793, 289] width 122 height 27
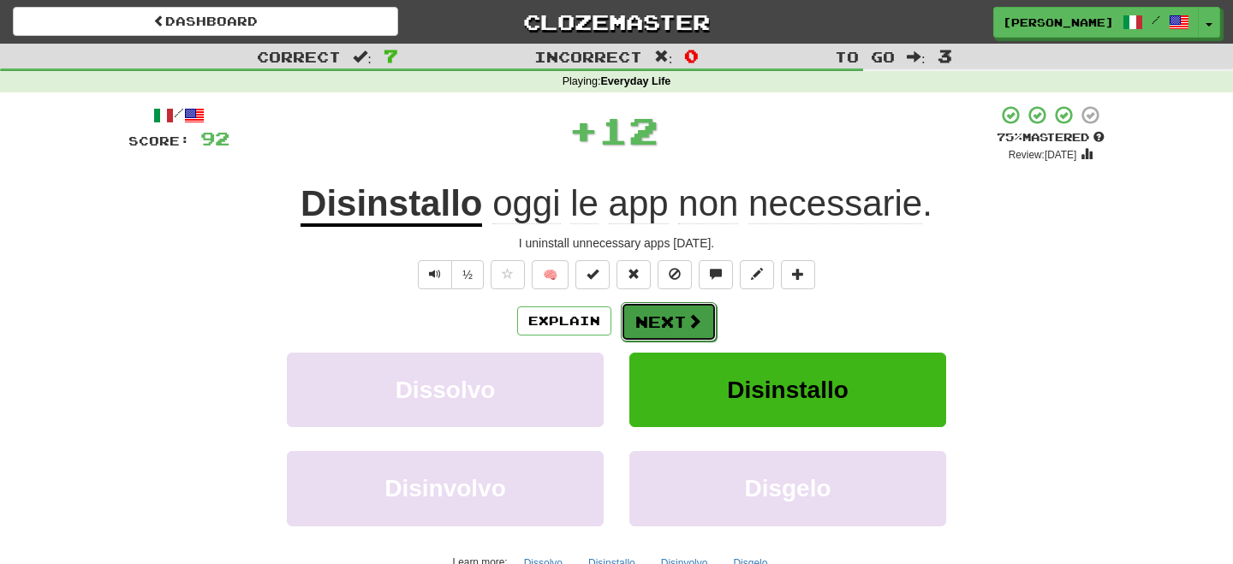
click at [687, 307] on button "Next" at bounding box center [669, 321] width 96 height 39
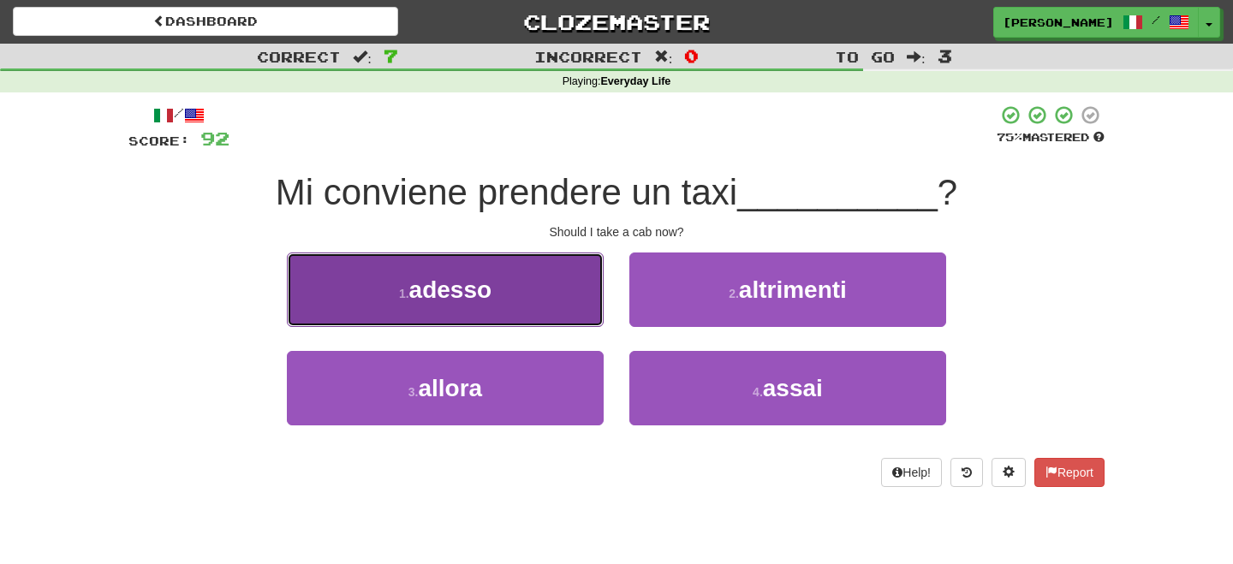
click at [562, 298] on button "1 . adesso" at bounding box center [445, 290] width 317 height 74
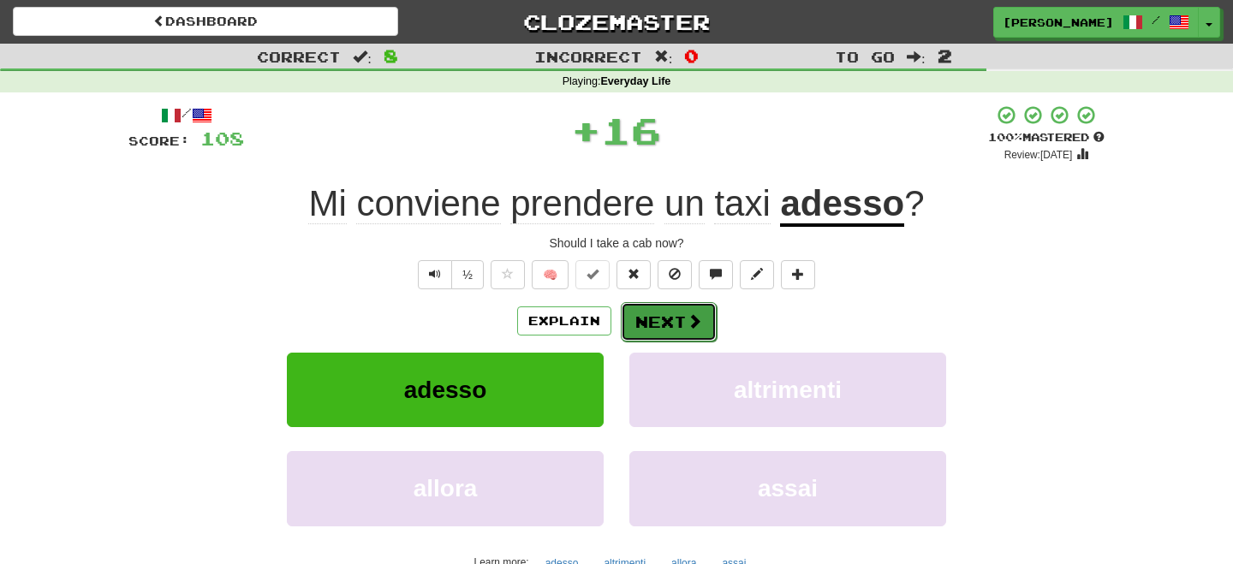
click at [644, 323] on button "Next" at bounding box center [669, 321] width 96 height 39
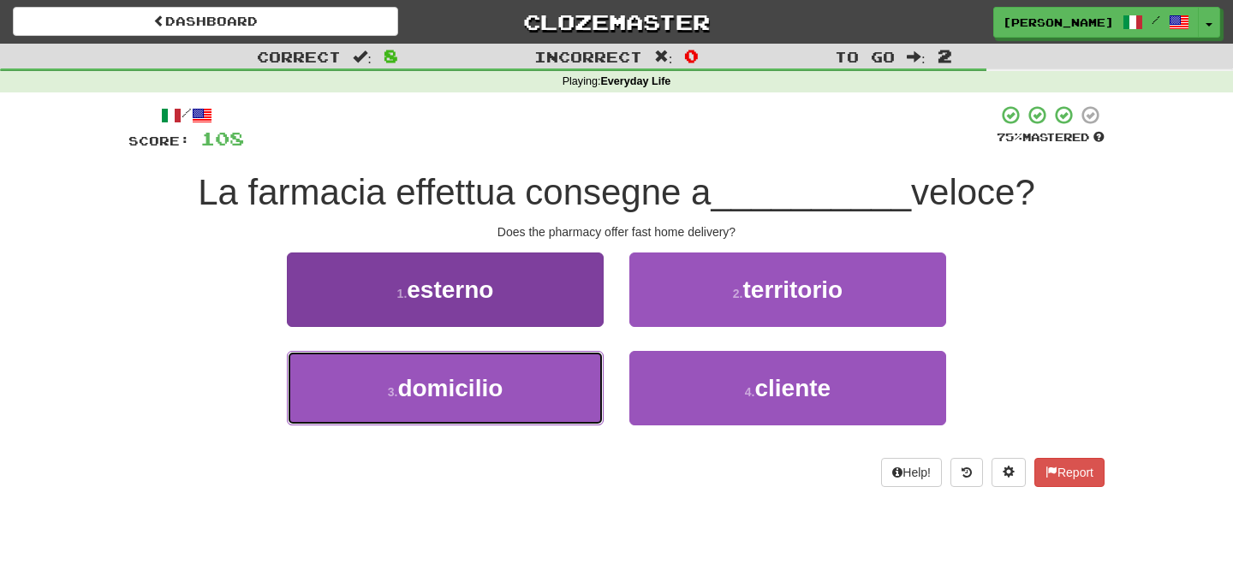
drag, startPoint x: 509, startPoint y: 378, endPoint x: 568, endPoint y: 365, distance: 60.6
click at [514, 378] on button "3 . domicilio" at bounding box center [445, 388] width 317 height 74
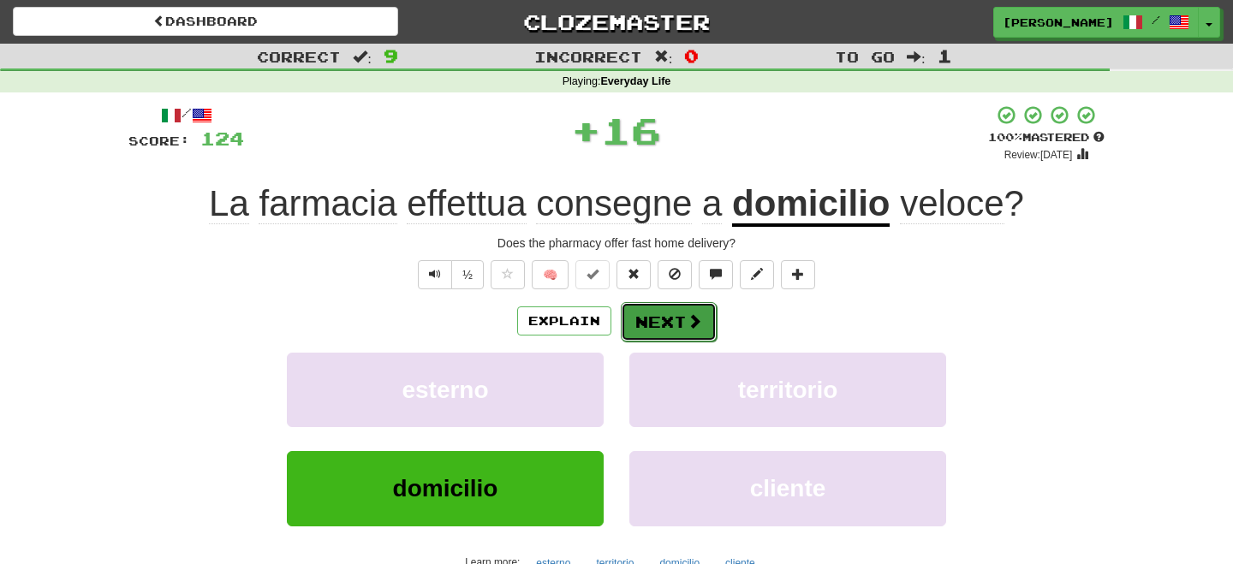
click at [649, 325] on button "Next" at bounding box center [669, 321] width 96 height 39
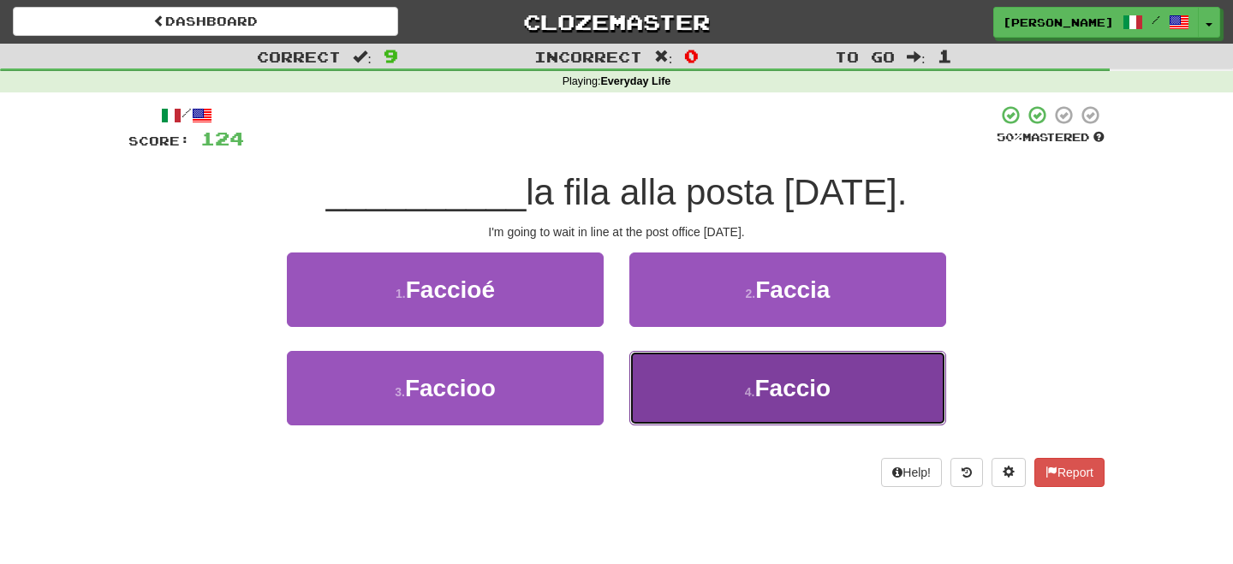
drag, startPoint x: 698, startPoint y: 386, endPoint x: 684, endPoint y: 360, distance: 29.9
click at [692, 375] on button "4 . Faccio" at bounding box center [787, 388] width 317 height 74
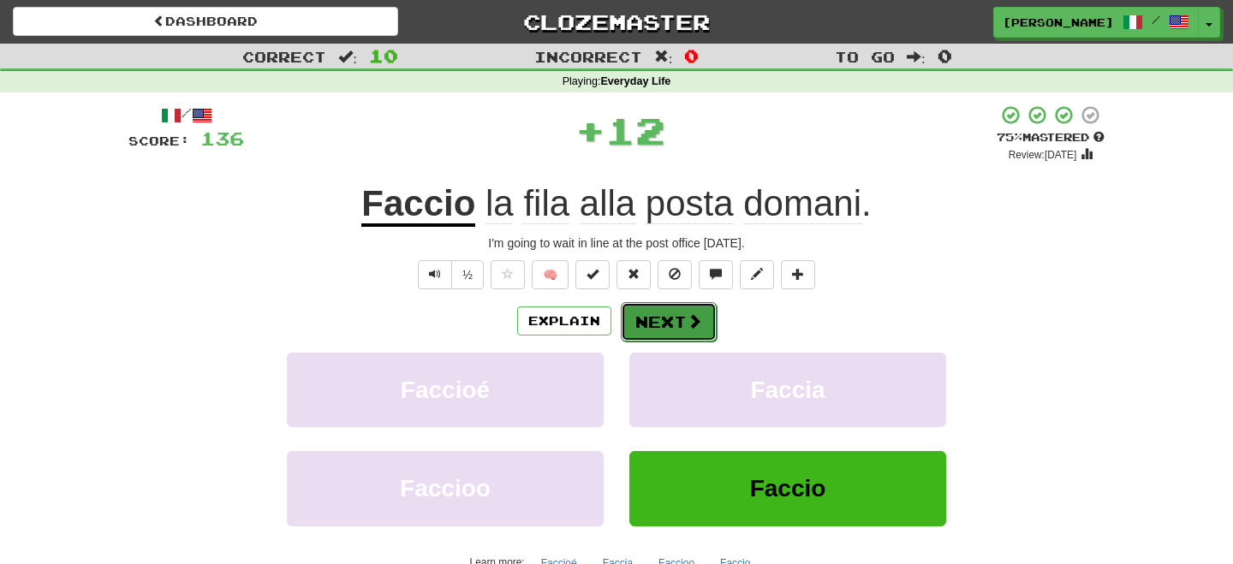
click at [641, 315] on button "Next" at bounding box center [669, 321] width 96 height 39
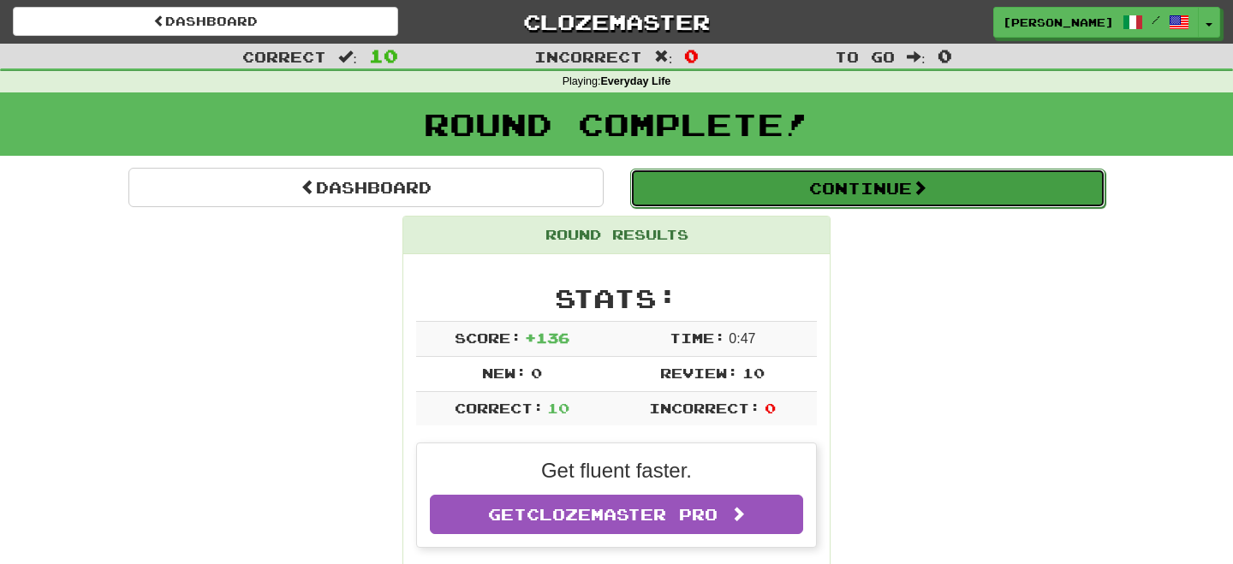
click at [669, 197] on button "Continue" at bounding box center [867, 188] width 475 height 39
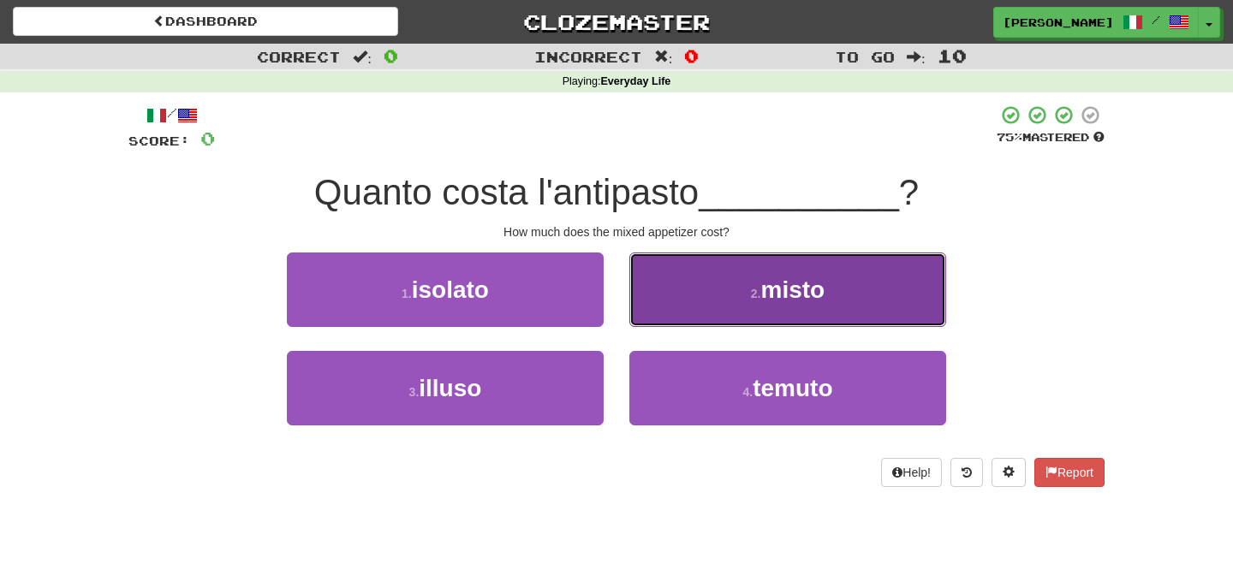
click at [696, 302] on button "2 . misto" at bounding box center [787, 290] width 317 height 74
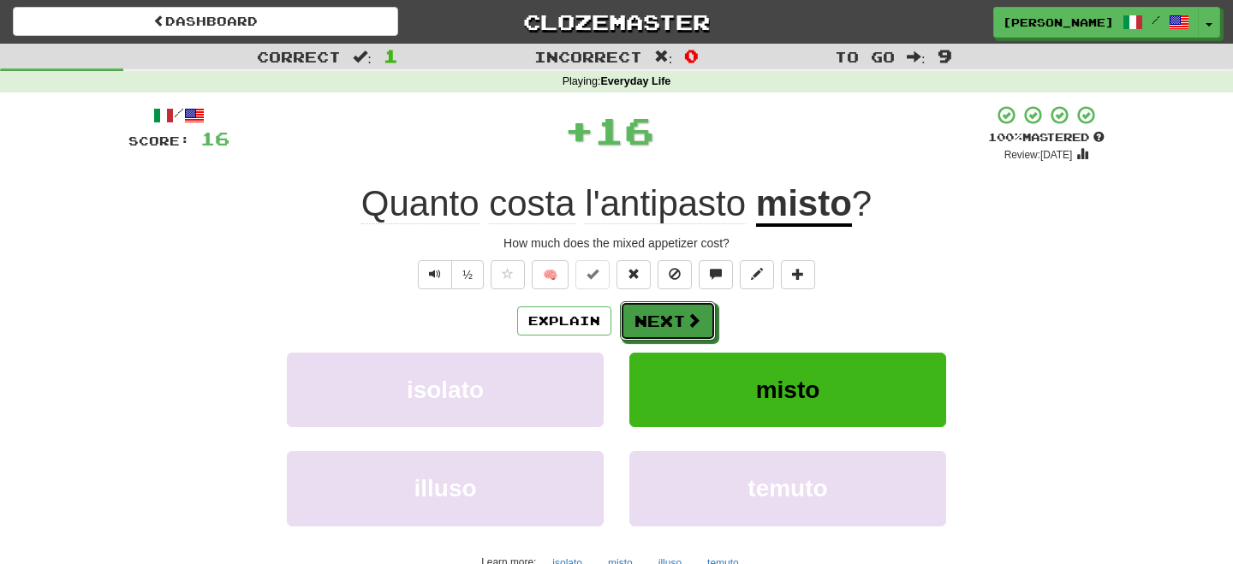
click at [683, 302] on button "Next" at bounding box center [668, 320] width 96 height 39
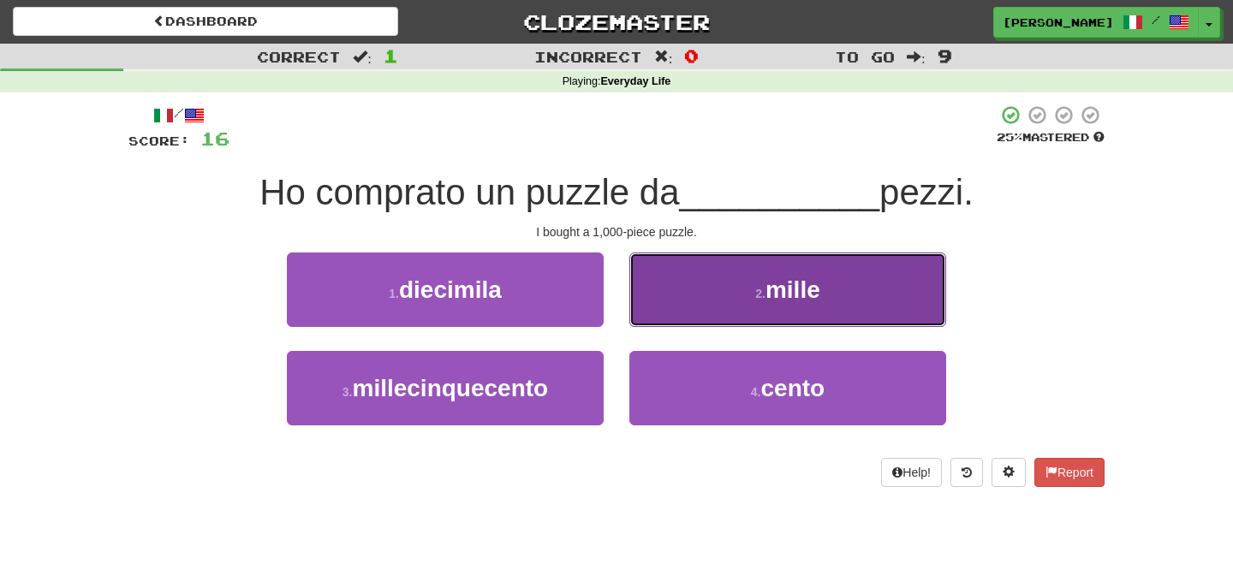
click at [696, 302] on button "2 . mille" at bounding box center [787, 290] width 317 height 74
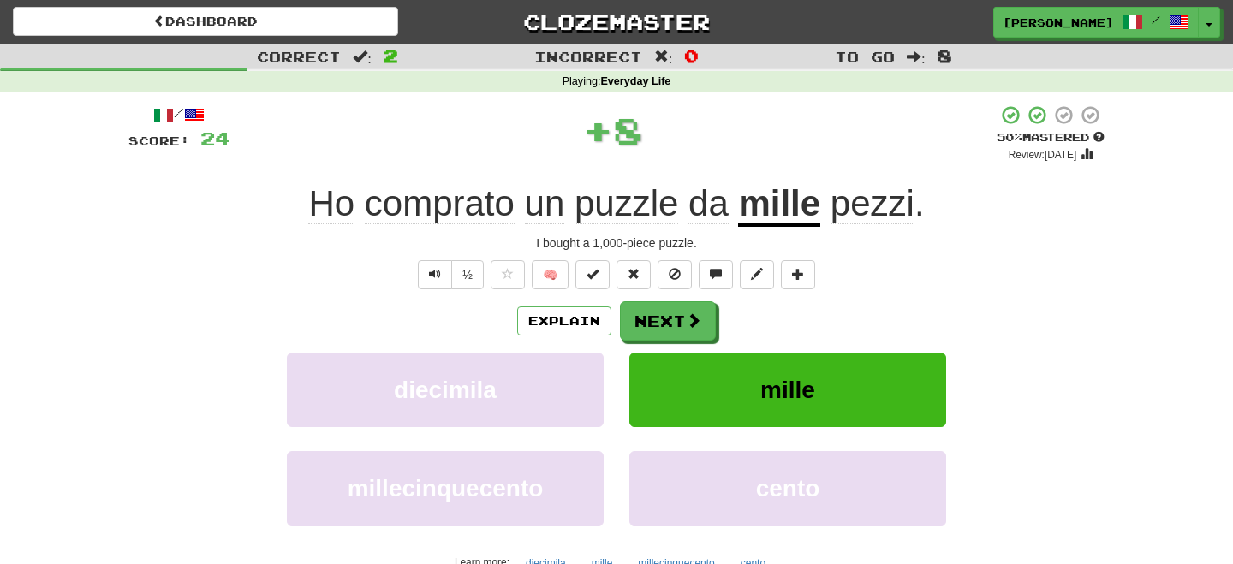
click at [696, 302] on div "Explain Next" at bounding box center [616, 320] width 976 height 39
click at [666, 320] on button "Next" at bounding box center [669, 321] width 96 height 39
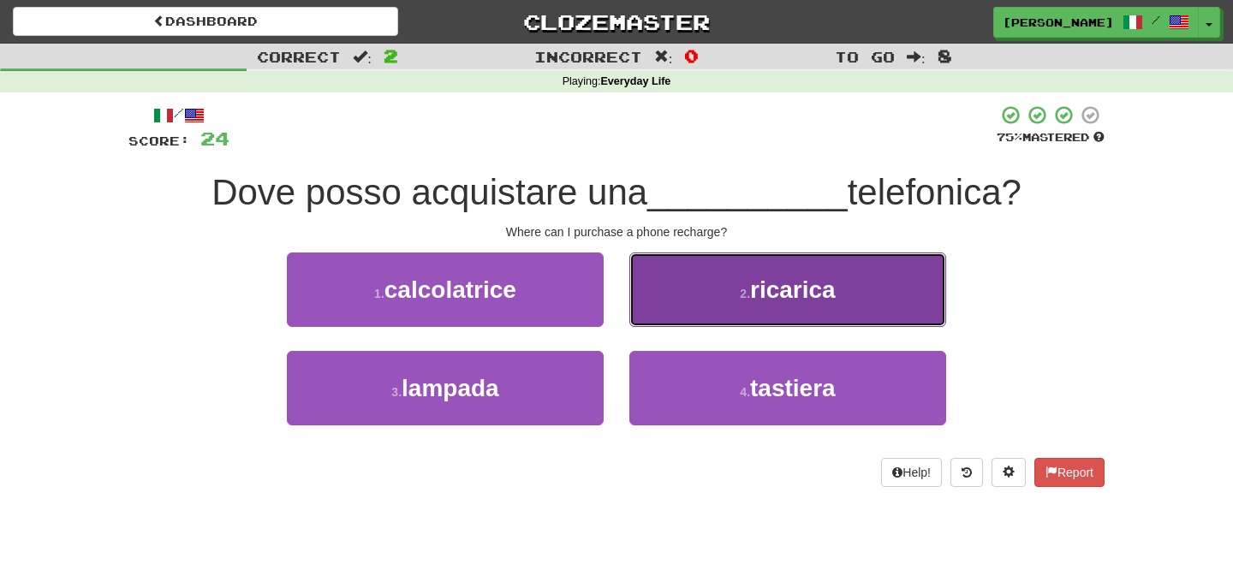
click at [694, 312] on button "2 . ricarica" at bounding box center [787, 290] width 317 height 74
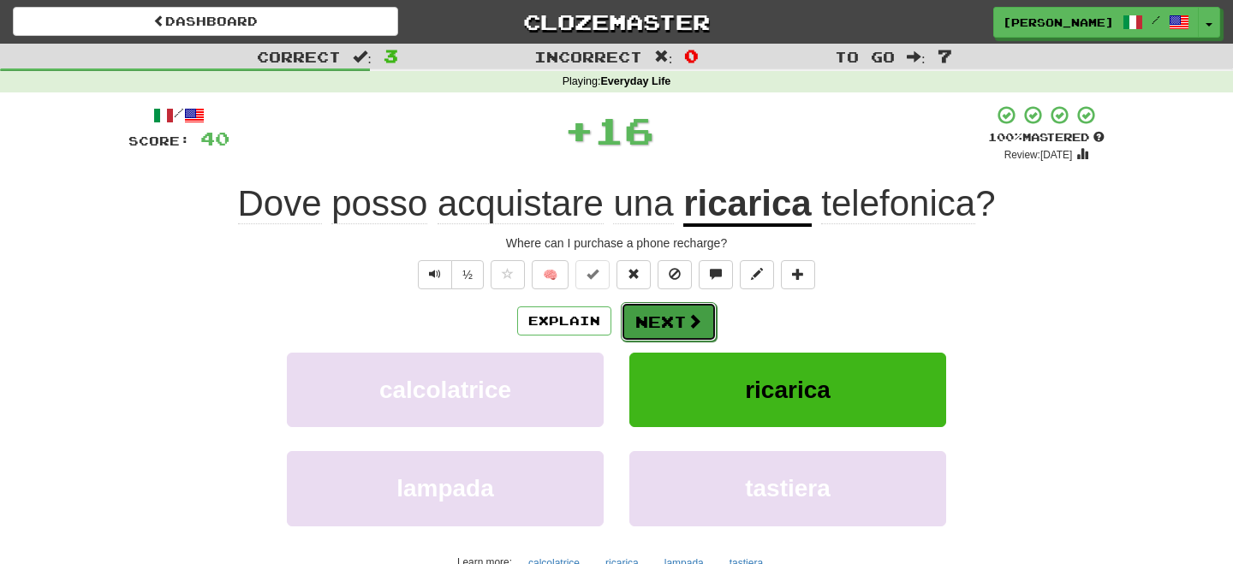
click at [690, 314] on span at bounding box center [693, 320] width 15 height 15
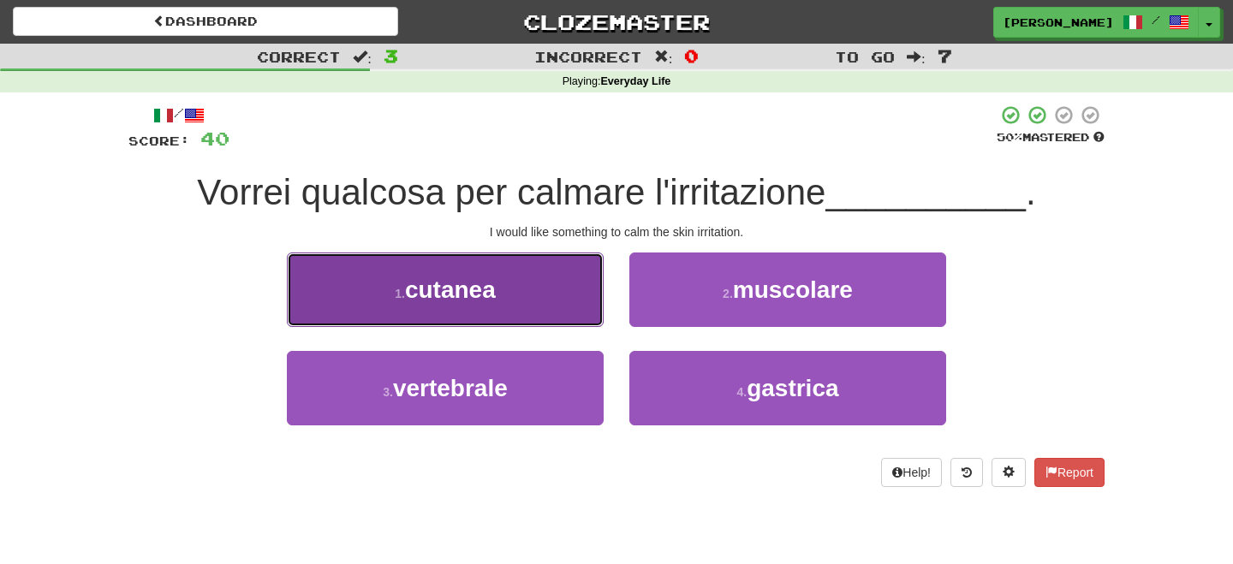
drag, startPoint x: 518, startPoint y: 297, endPoint x: 534, endPoint y: 303, distance: 17.3
click at [530, 302] on button "1 . cutanea" at bounding box center [445, 290] width 317 height 74
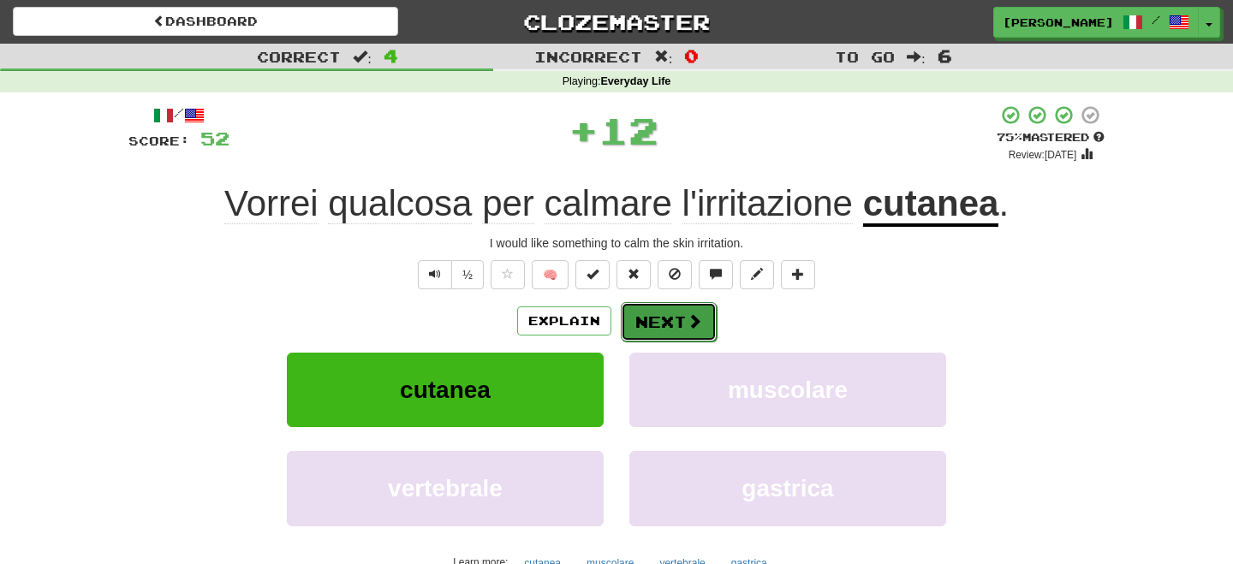
click at [664, 325] on button "Next" at bounding box center [669, 321] width 96 height 39
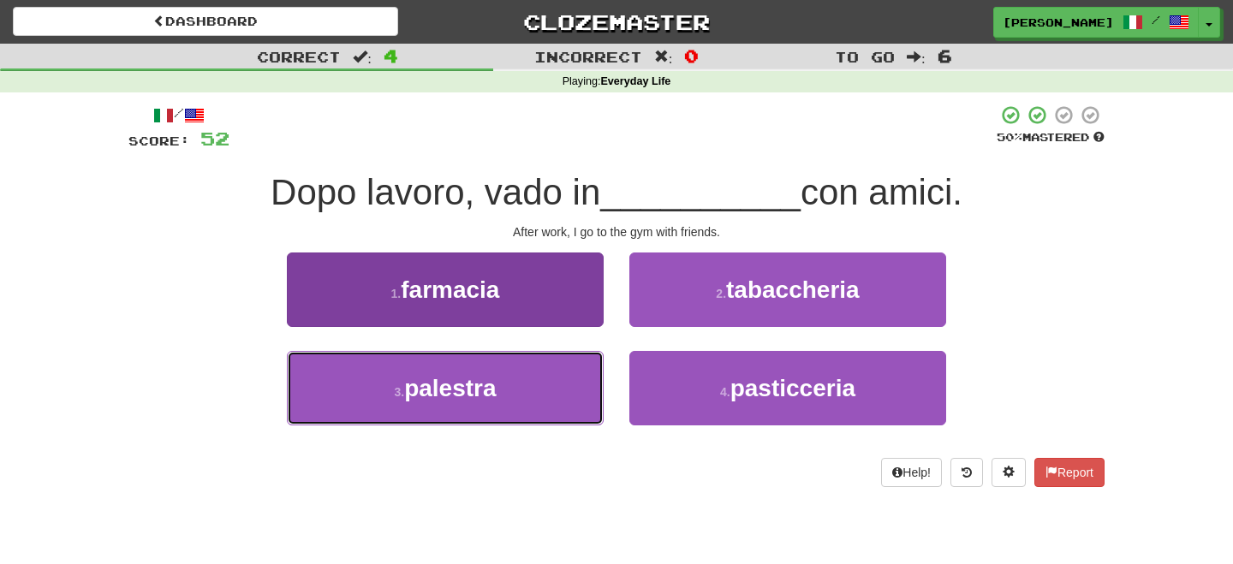
drag, startPoint x: 505, startPoint y: 377, endPoint x: 520, endPoint y: 371, distance: 16.5
click at [508, 380] on button "3 . palestra" at bounding box center [445, 388] width 317 height 74
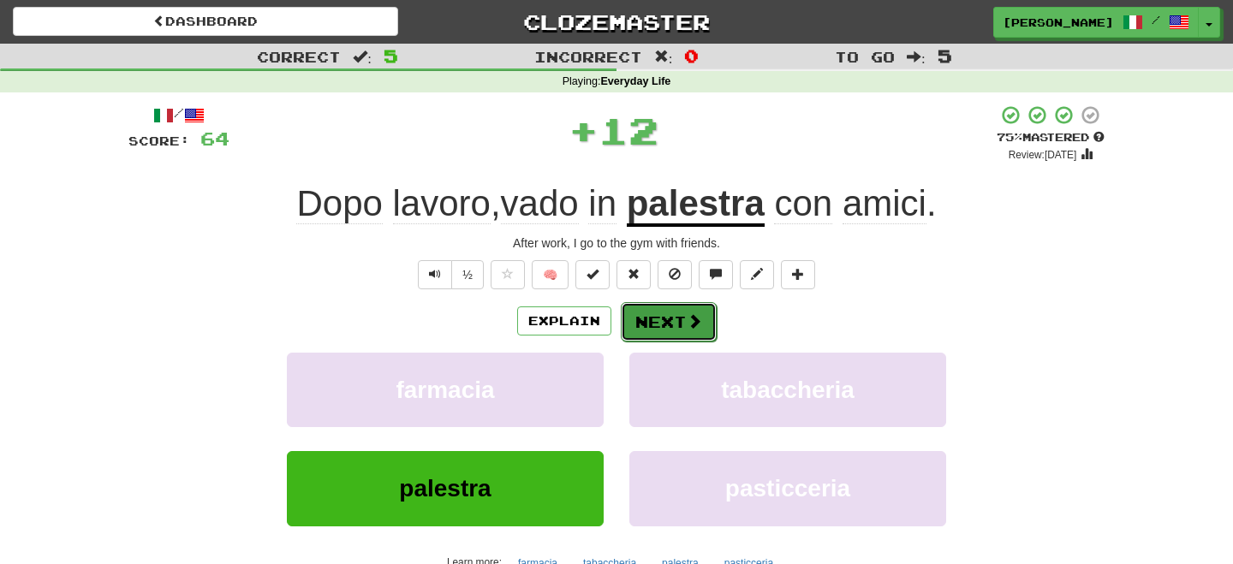
click at [657, 335] on button "Next" at bounding box center [669, 321] width 96 height 39
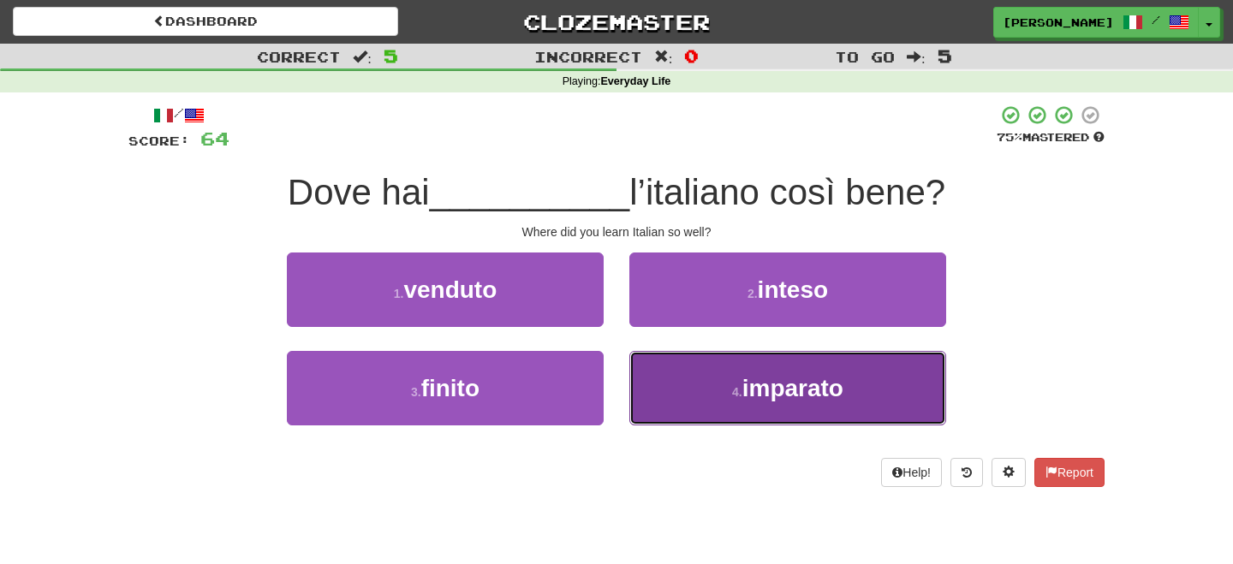
click at [692, 392] on button "4 . imparato" at bounding box center [787, 388] width 317 height 74
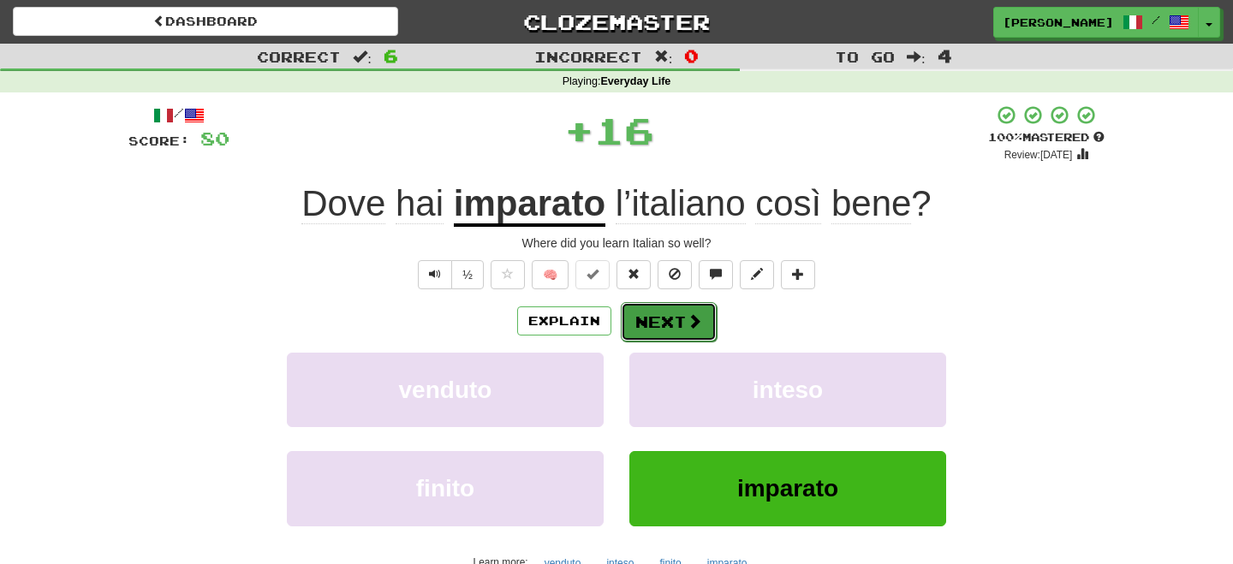
click at [657, 314] on button "Next" at bounding box center [669, 321] width 96 height 39
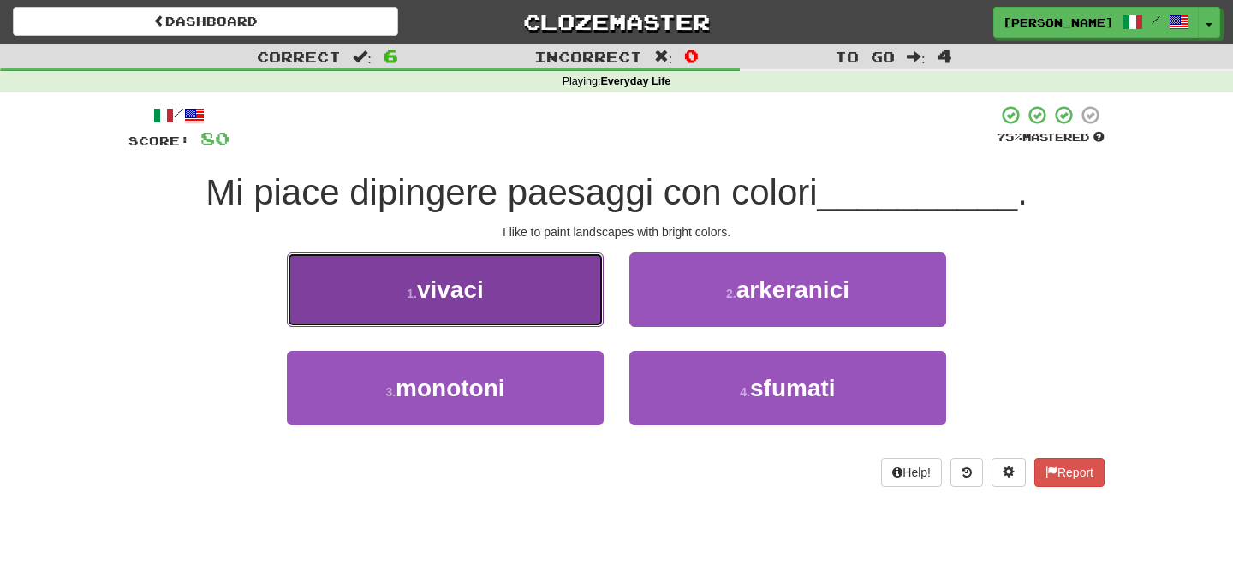
drag, startPoint x: 546, startPoint y: 318, endPoint x: 563, endPoint y: 318, distance: 17.1
click at [551, 318] on button "1 . vivaci" at bounding box center [445, 290] width 317 height 74
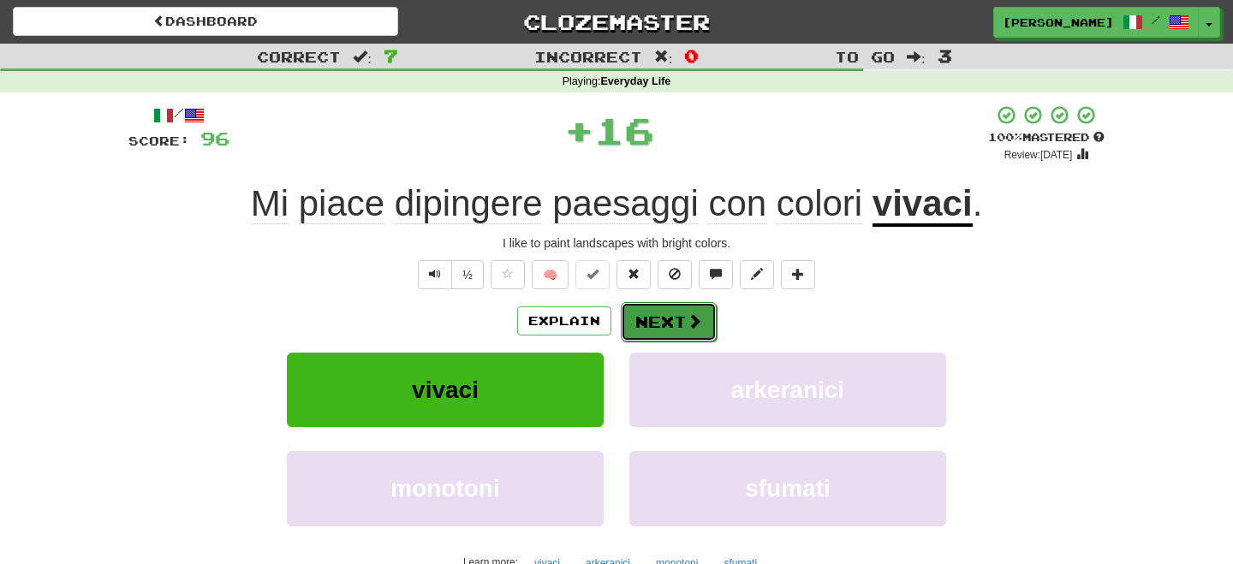
click at [661, 323] on button "Next" at bounding box center [669, 321] width 96 height 39
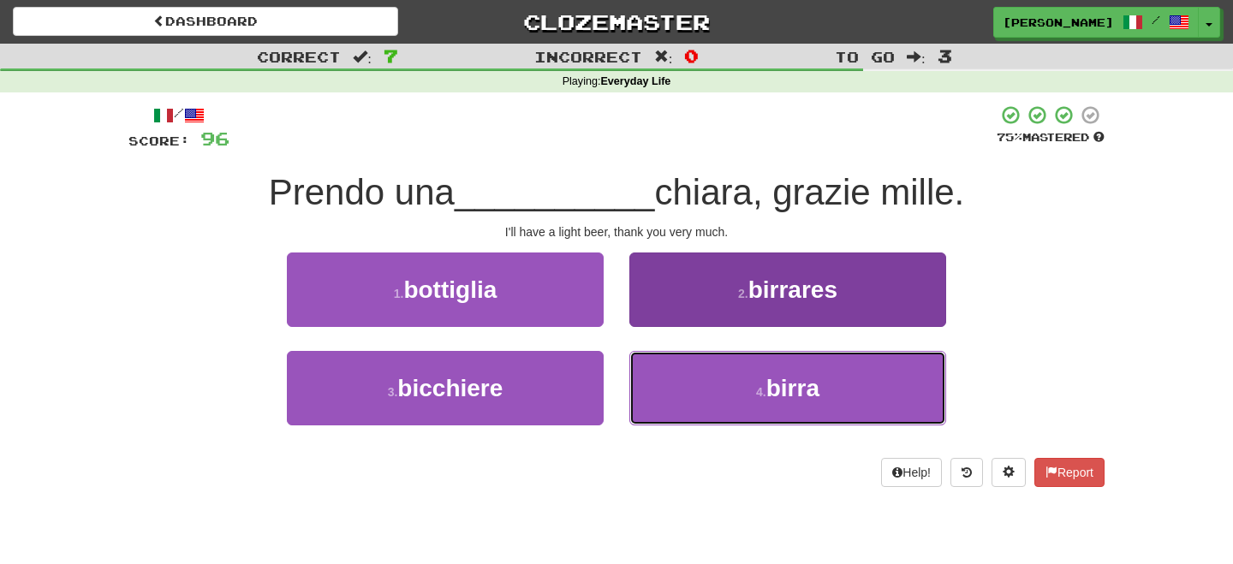
click at [721, 385] on button "4 . birra" at bounding box center [787, 388] width 317 height 74
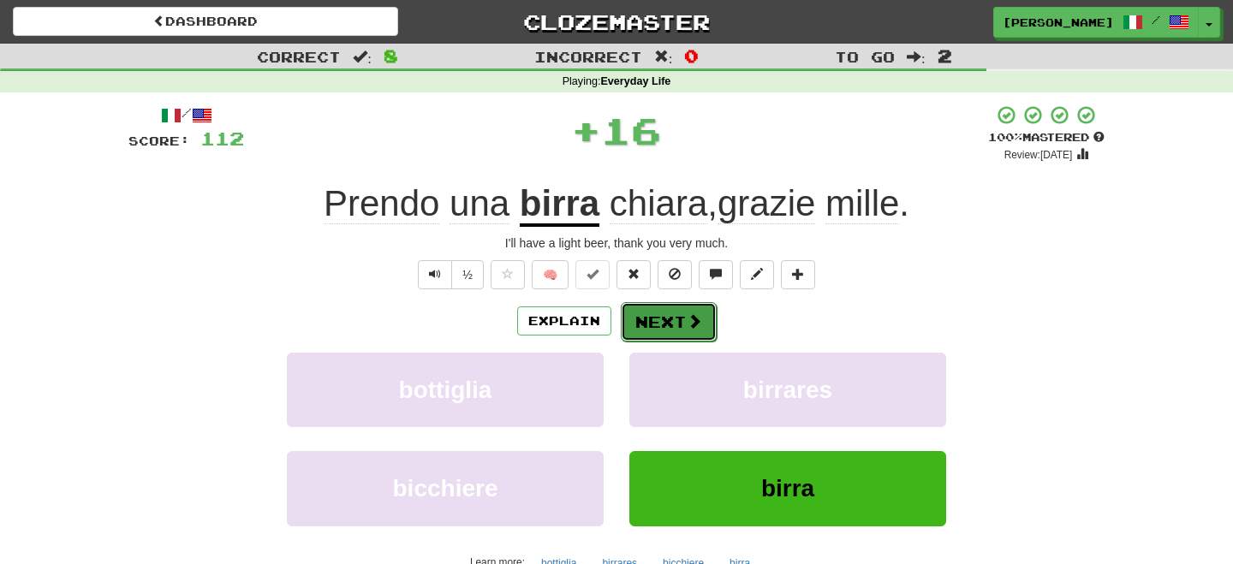
click at [692, 328] on span at bounding box center [693, 320] width 15 height 15
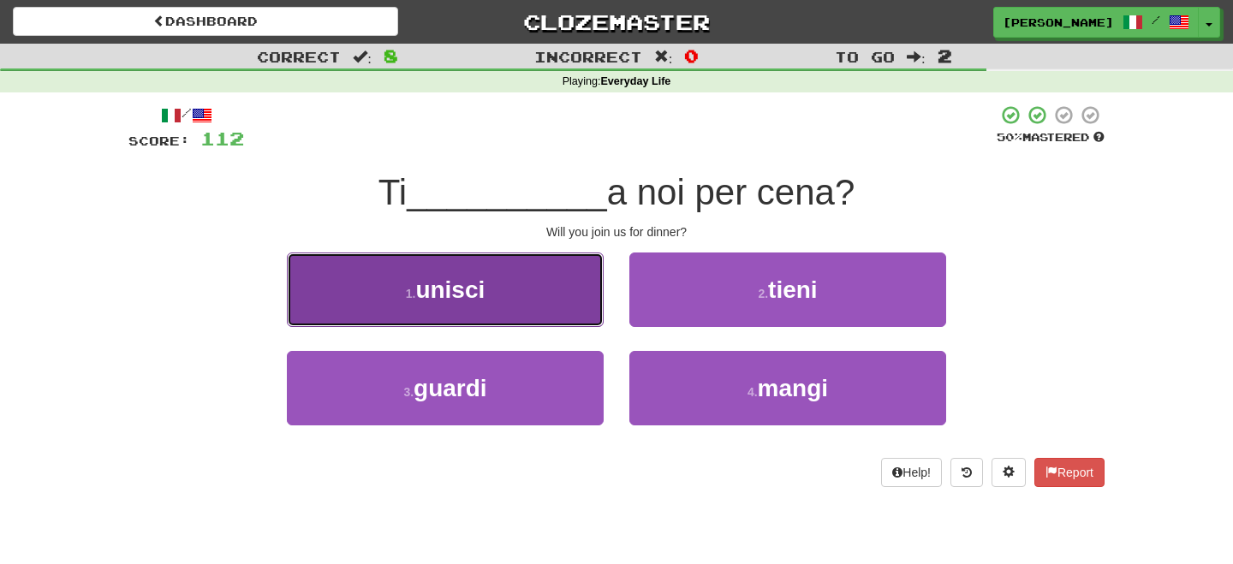
drag, startPoint x: 472, startPoint y: 295, endPoint x: 544, endPoint y: 314, distance: 73.5
click at [511, 308] on button "1 . unisci" at bounding box center [445, 290] width 317 height 74
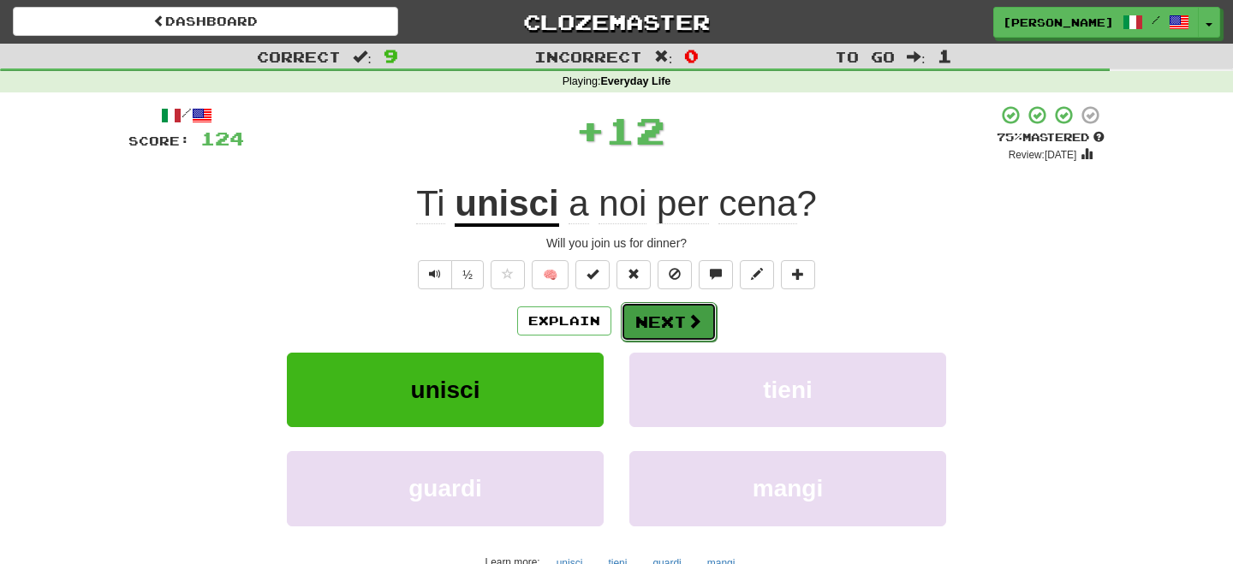
click at [678, 336] on button "Next" at bounding box center [669, 321] width 96 height 39
